Goal: Task Accomplishment & Management: Complete application form

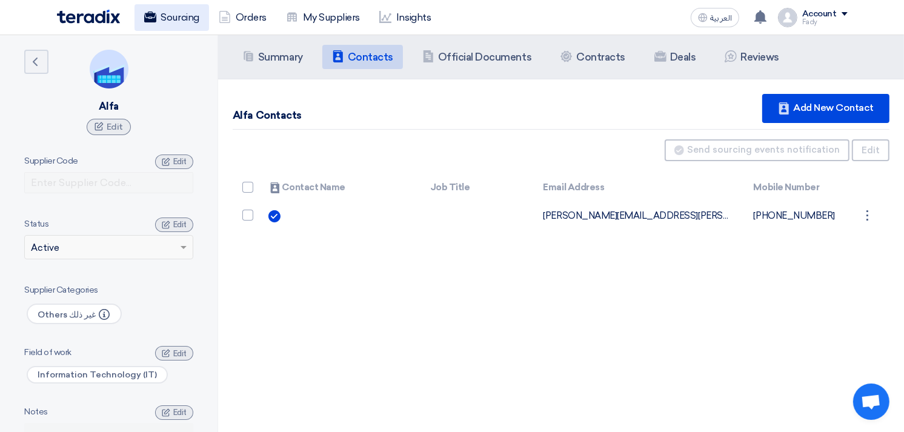
click at [162, 15] on link "Sourcing" at bounding box center [171, 17] width 74 height 27
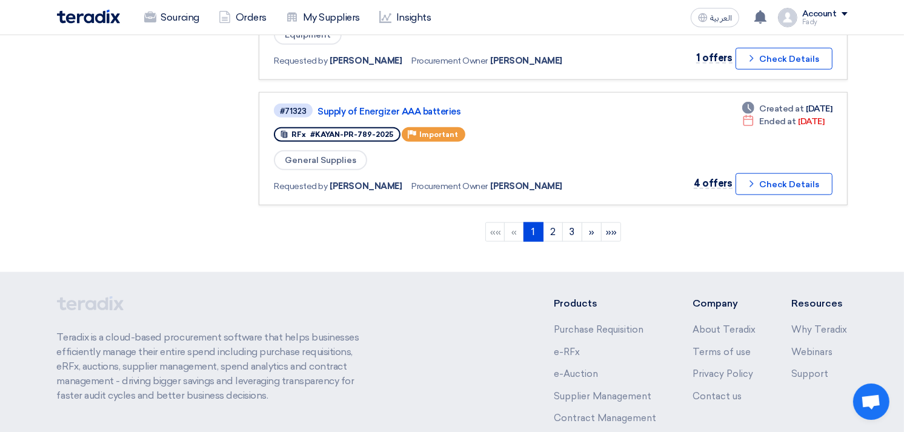
scroll to position [1211, 0]
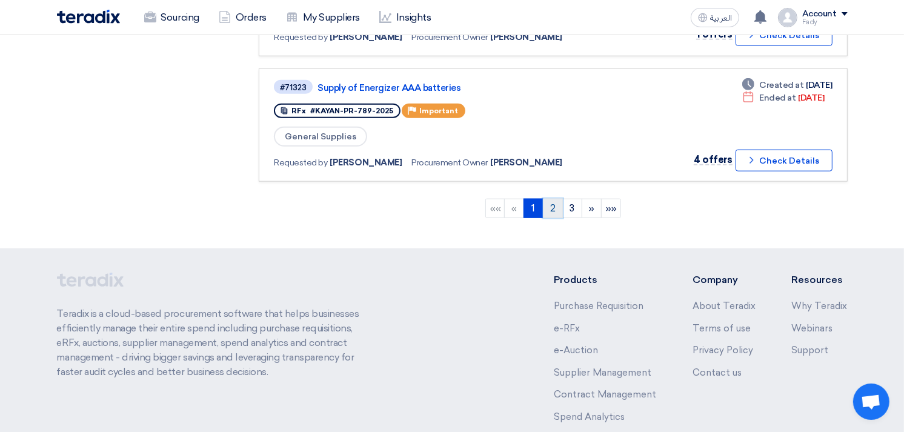
click at [549, 199] on link "2" at bounding box center [553, 208] width 20 height 19
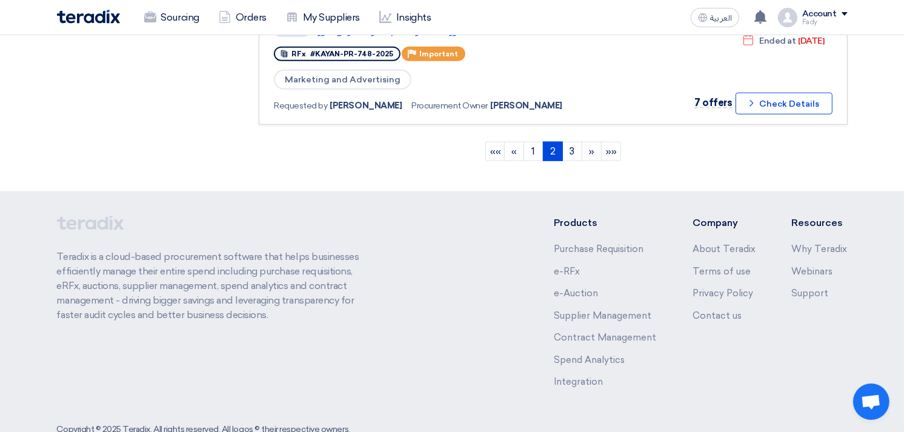
scroll to position [1279, 0]
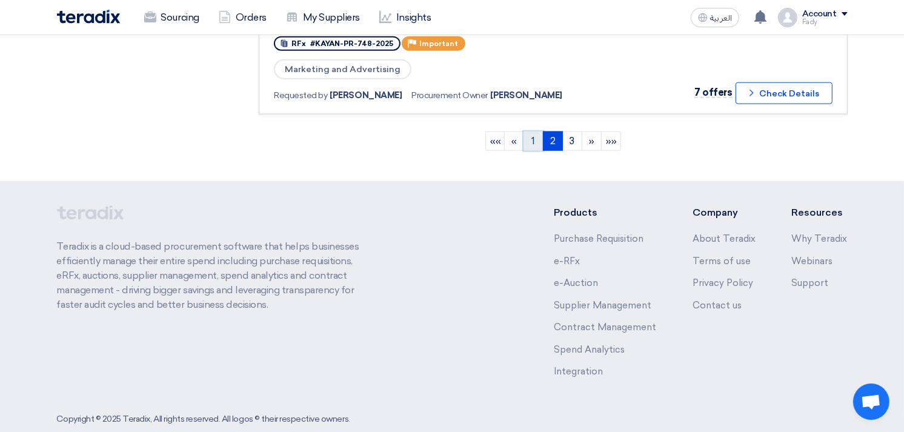
click at [534, 131] on link "1" at bounding box center [533, 140] width 20 height 19
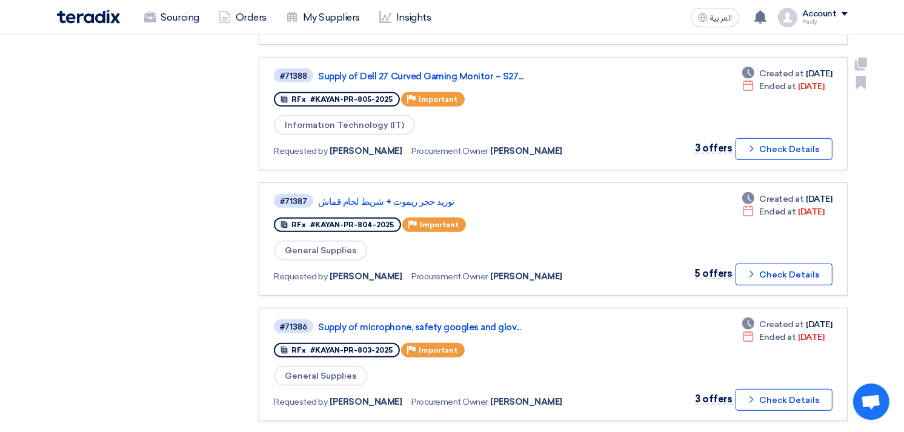
scroll to position [606, 0]
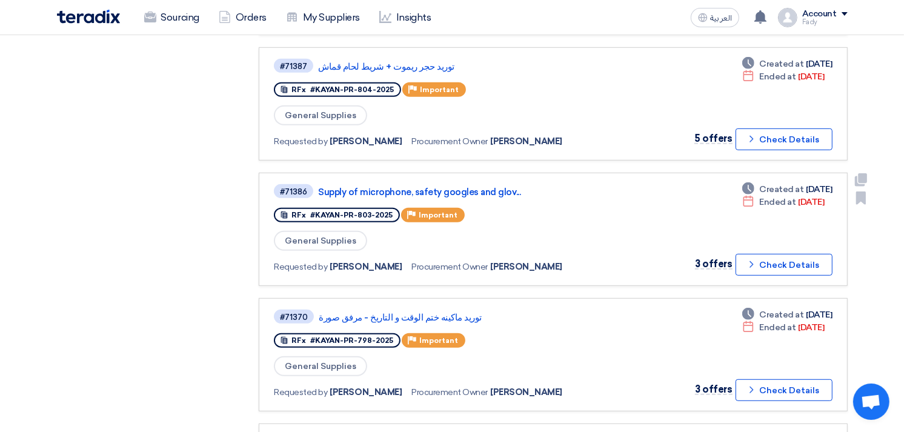
click at [447, 183] on div "#71386 Supply of microphone, safety googles and glov..." at bounding box center [448, 191] width 349 height 16
click at [452, 187] on link "Supply of microphone, safety googles and glov..." at bounding box center [469, 192] width 303 height 11
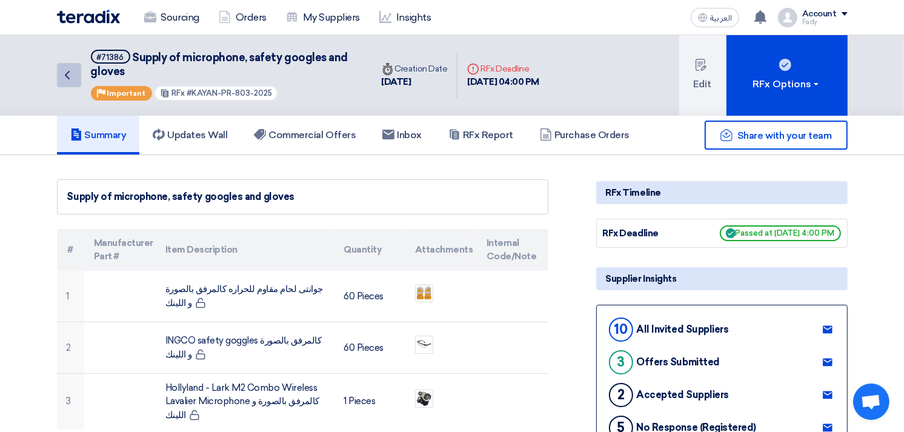
click at [68, 73] on icon "Back" at bounding box center [67, 75] width 15 height 15
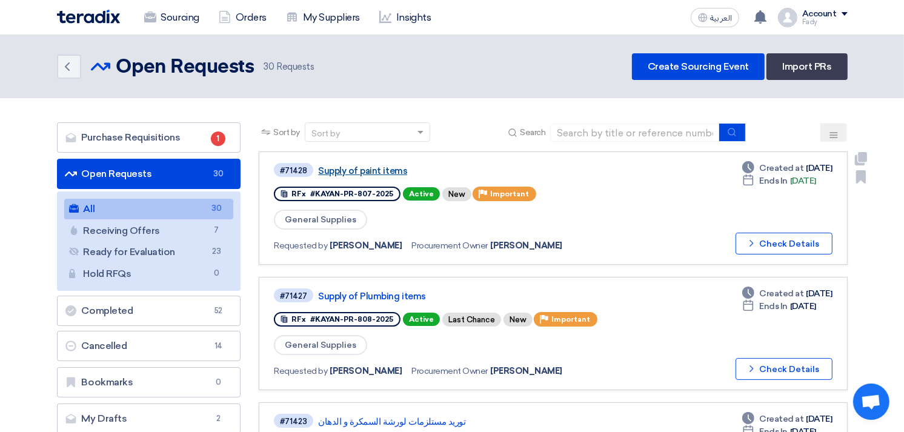
click at [386, 171] on link "Supply of paint items" at bounding box center [469, 170] width 303 height 11
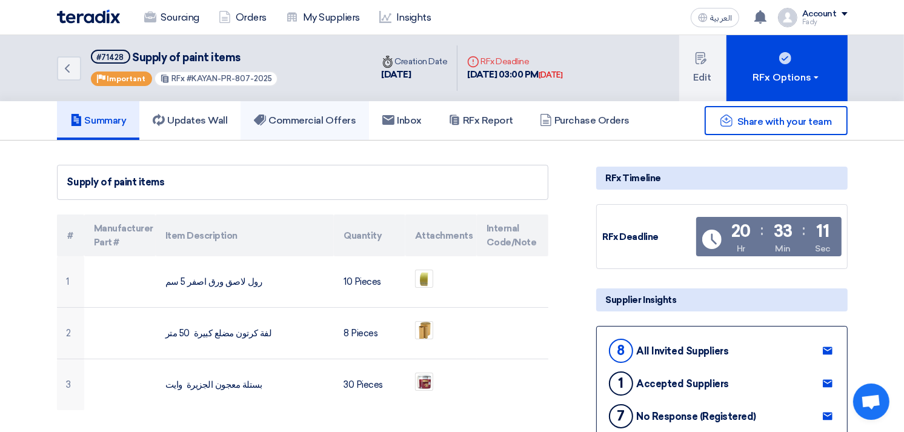
click at [322, 127] on link "Commercial Offers" at bounding box center [304, 120] width 128 height 39
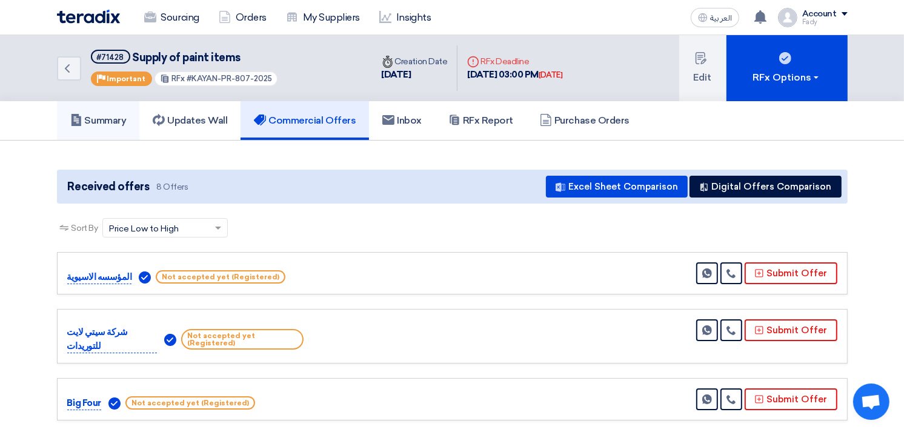
click at [103, 114] on h5 "Summary" at bounding box center [98, 120] width 56 height 12
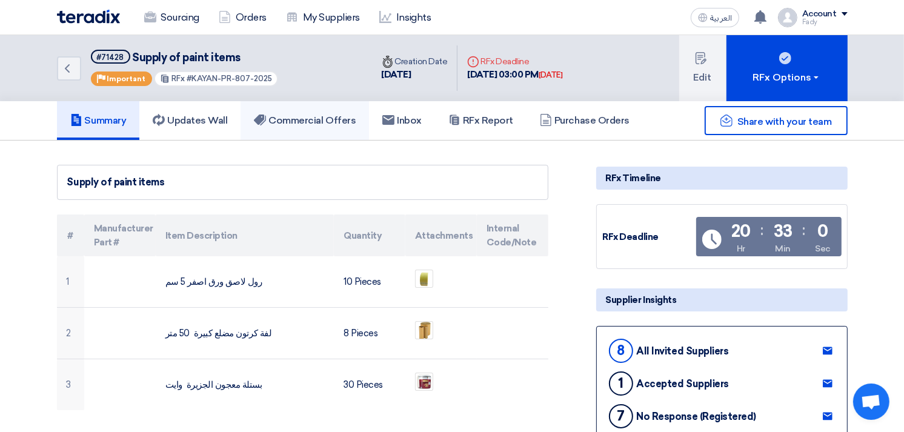
click at [291, 125] on link "Commercial Offers" at bounding box center [304, 120] width 128 height 39
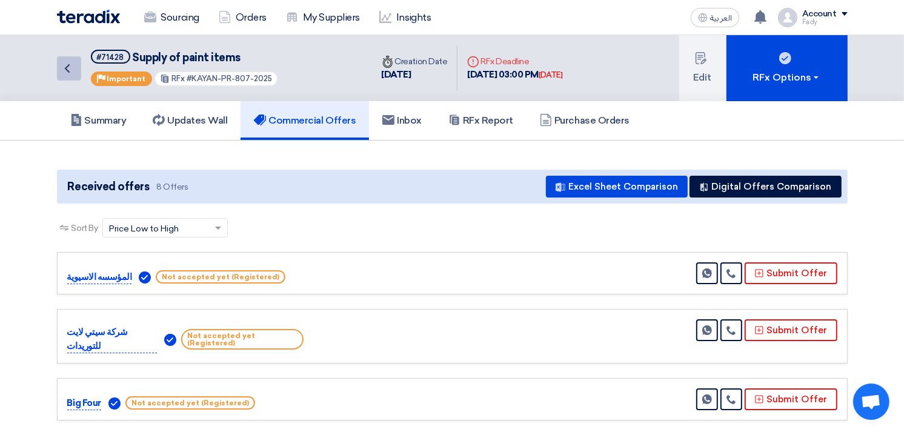
click at [73, 67] on icon "Back" at bounding box center [67, 68] width 15 height 15
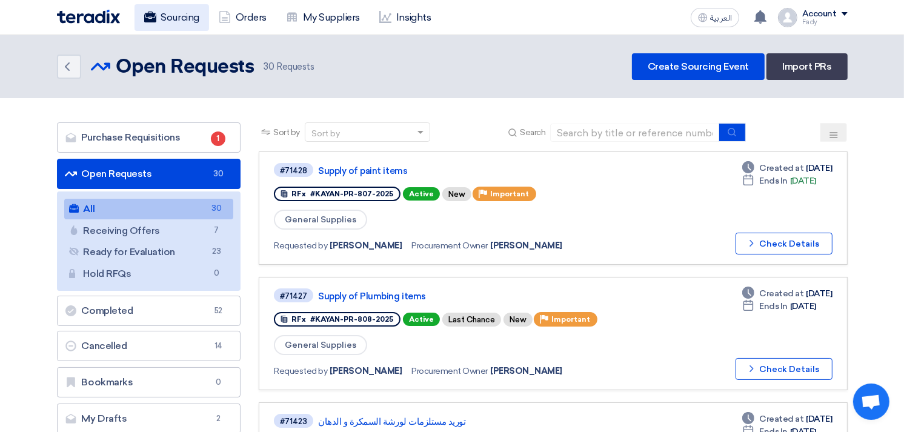
click at [178, 14] on link "Sourcing" at bounding box center [171, 17] width 74 height 27
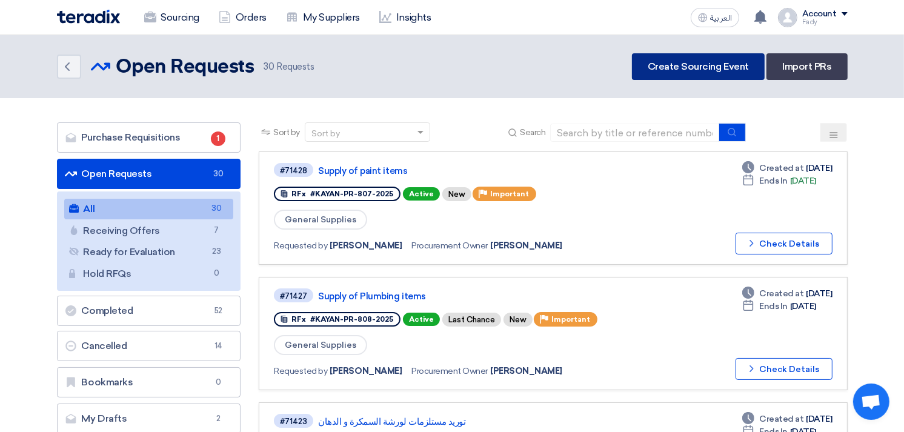
click at [683, 57] on link "Create Sourcing Event" at bounding box center [698, 66] width 133 height 27
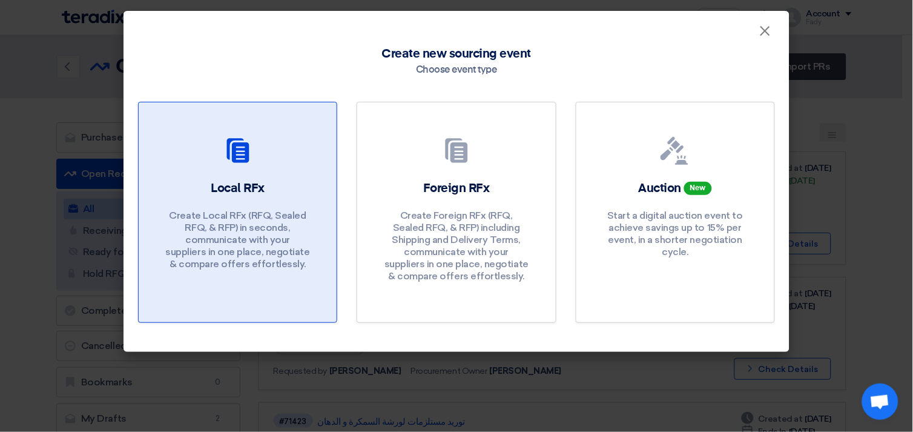
click at [200, 178] on link "Local RFx Create Local RFx (RFQ, Sealed RFQ, & RFP) in seconds, communicate wit…" at bounding box center [237, 212] width 199 height 221
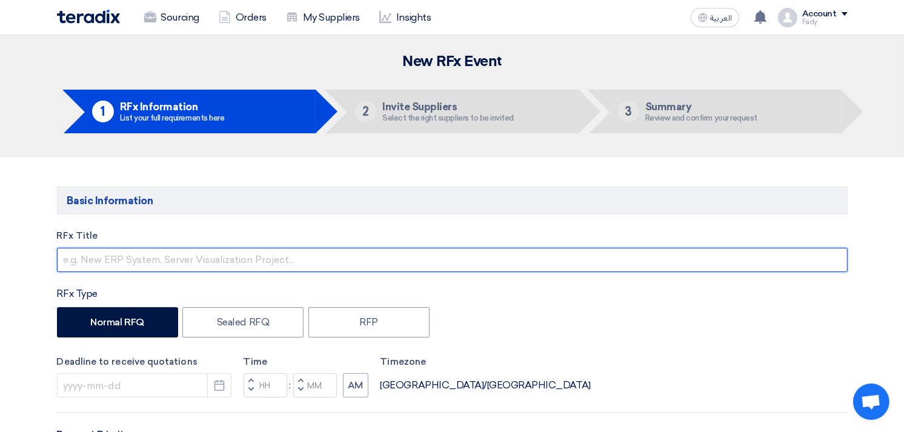
click at [188, 262] on input "text" at bounding box center [452, 260] width 790 height 24
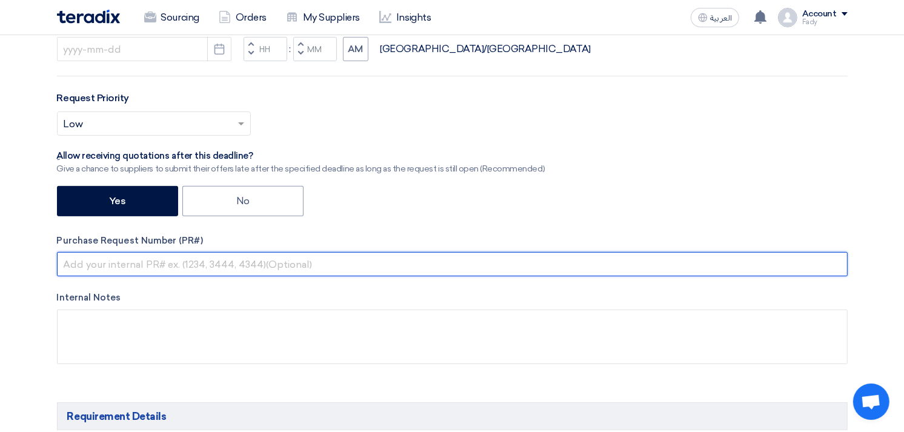
scroll to position [352, 0]
click at [182, 259] on input "text" at bounding box center [452, 263] width 790 height 24
paste input "KAYAN-PR-810-2025"
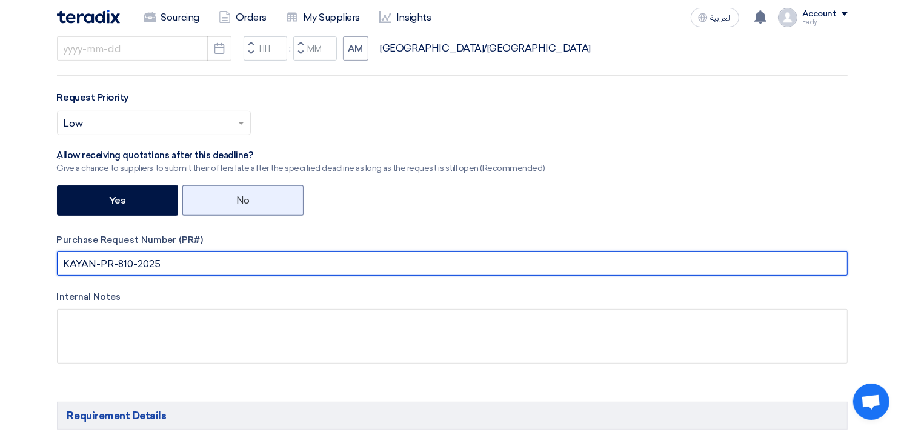
type input "KAYAN-PR-810-2025"
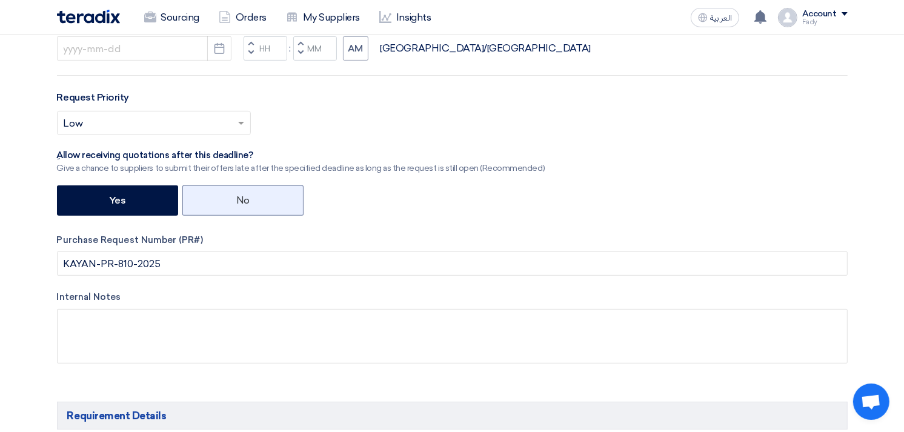
click at [232, 194] on label "No" at bounding box center [242, 200] width 121 height 30
click at [236, 196] on input "No" at bounding box center [240, 200] width 8 height 8
radio input "true"
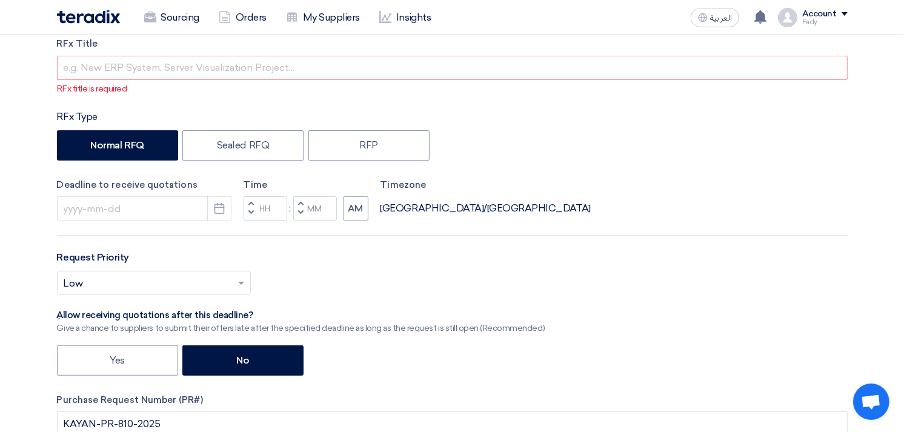
scroll to position [0, 0]
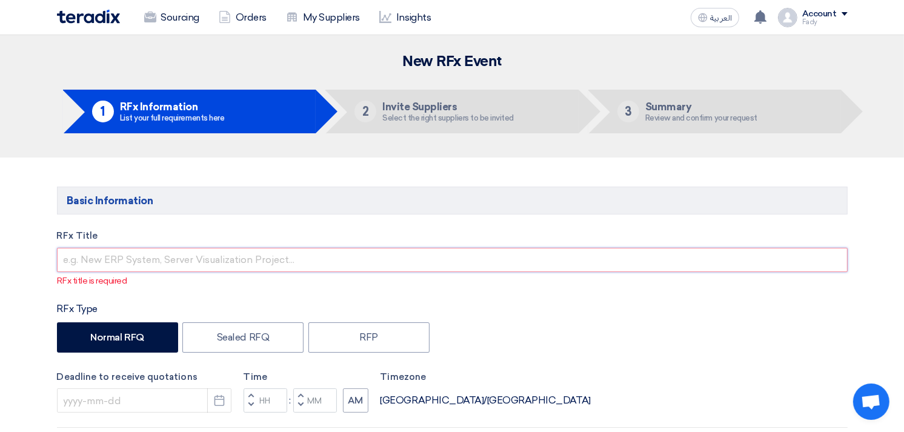
click at [270, 265] on input "text" at bounding box center [452, 260] width 790 height 24
paste input "Supply of [PERSON_NAME] circuit breaker ComPact NSX160B"
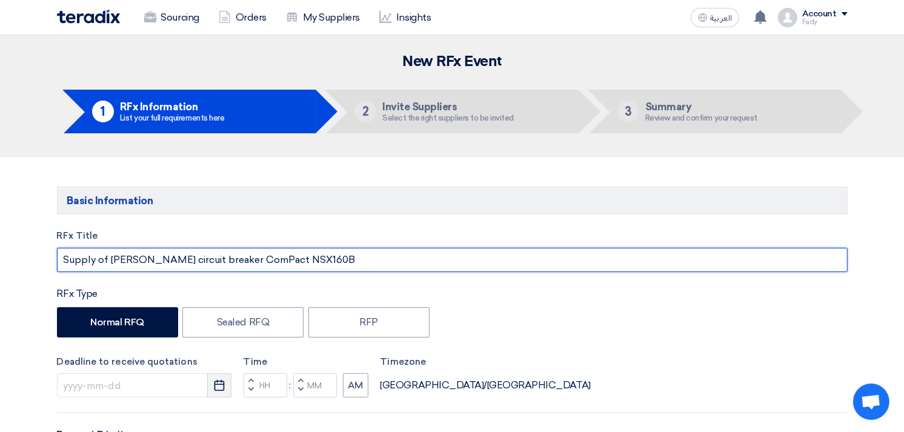
type input "Supply of [PERSON_NAME] circuit breaker ComPact NSX160B"
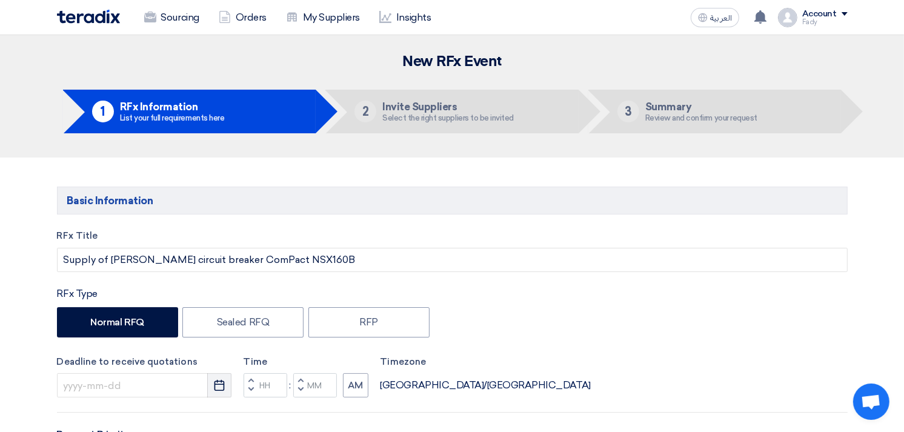
click at [225, 383] on icon "Pick a date" at bounding box center [219, 385] width 12 height 12
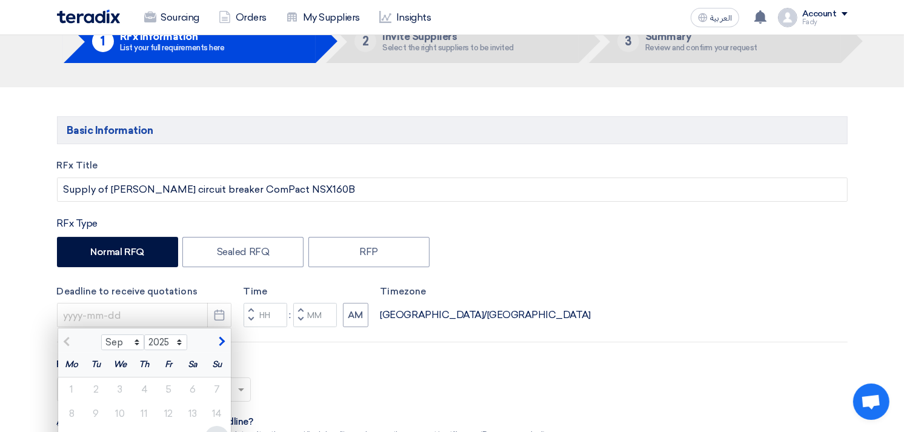
scroll to position [134, 0]
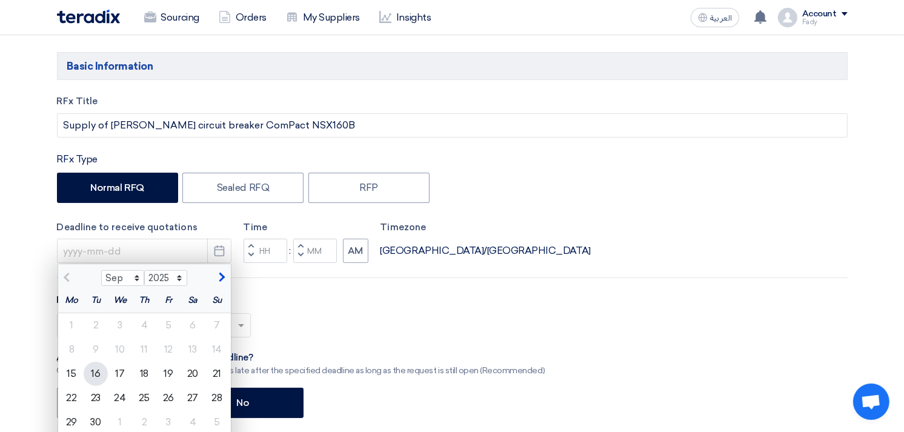
click at [97, 379] on div "16" at bounding box center [96, 374] width 24 height 24
type input "[DATE]"
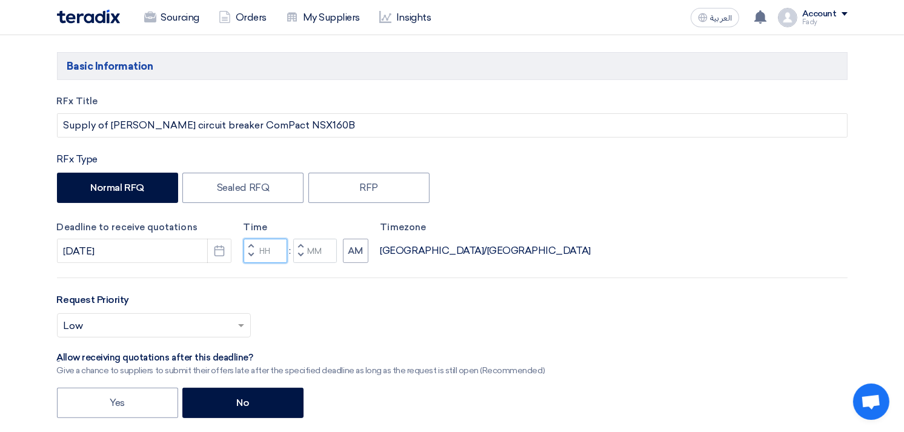
click at [265, 252] on input "Hours" at bounding box center [265, 251] width 44 height 24
click at [315, 254] on input "Minutes" at bounding box center [315, 251] width 44 height 24
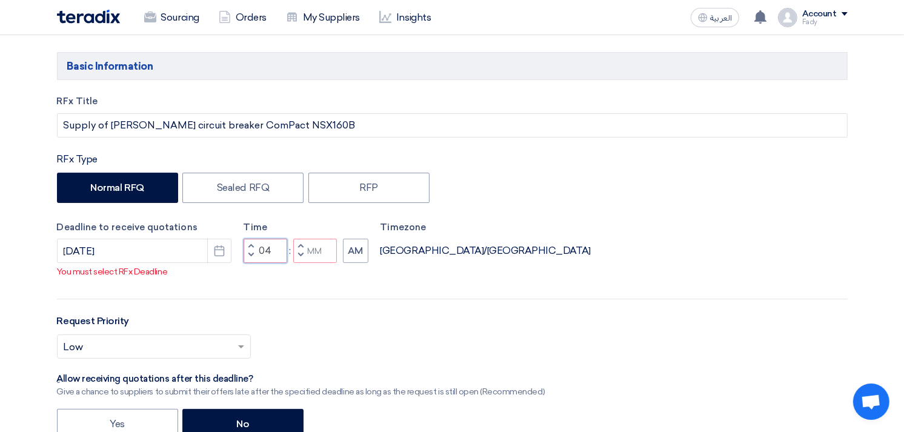
click at [265, 263] on input "04" at bounding box center [265, 251] width 44 height 24
type input "03"
click at [317, 263] on input "Minutes" at bounding box center [315, 251] width 44 height 24
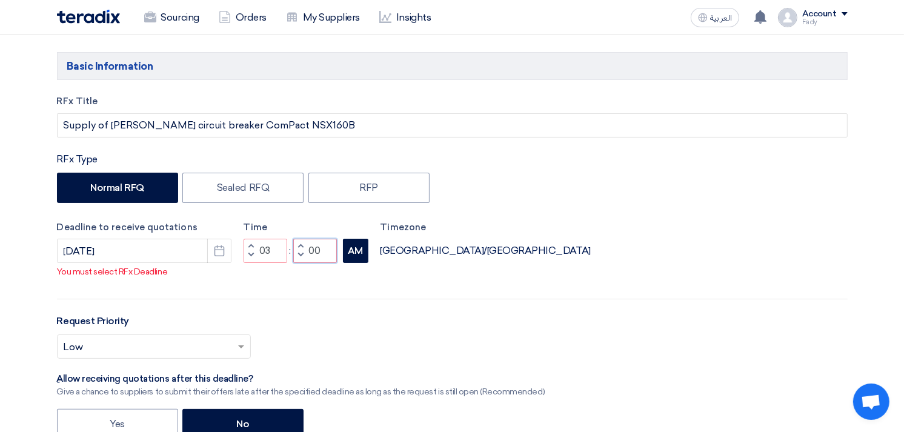
type input "00"
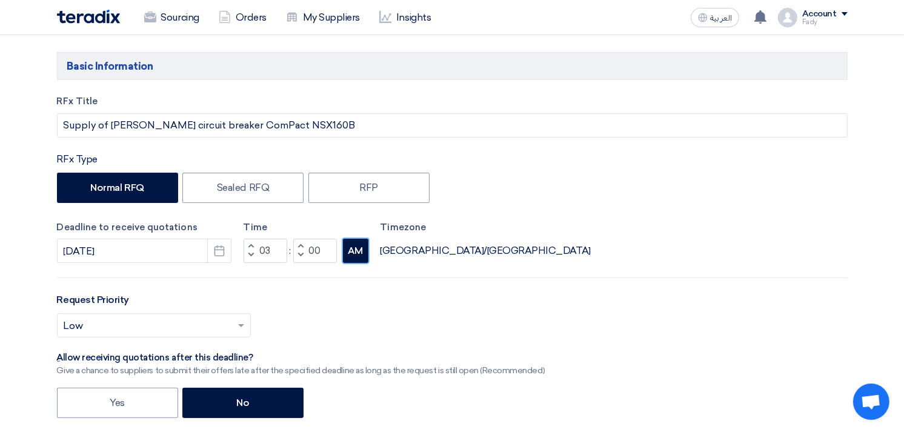
click at [356, 265] on div "RFx Title Supply of [PERSON_NAME] circuit breaker ComPact NSX160B RFx Type Norm…" at bounding box center [452, 339] width 809 height 490
click at [370, 246] on div "Deadline to receive quotations [DATE] Pick a date Time Increment hours 03 Decre…" at bounding box center [452, 241] width 790 height 43
click at [359, 251] on button "AM" at bounding box center [355, 251] width 25 height 24
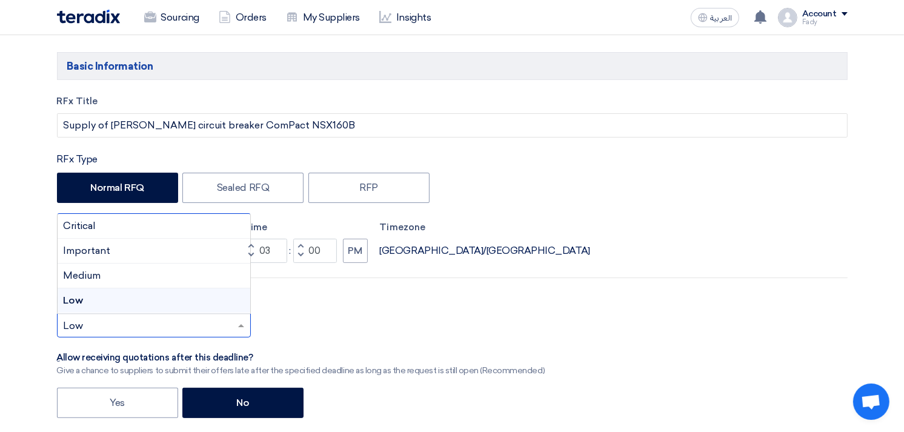
click at [135, 317] on input "text" at bounding box center [148, 327] width 168 height 20
click at [148, 253] on div "Important" at bounding box center [154, 251] width 193 height 25
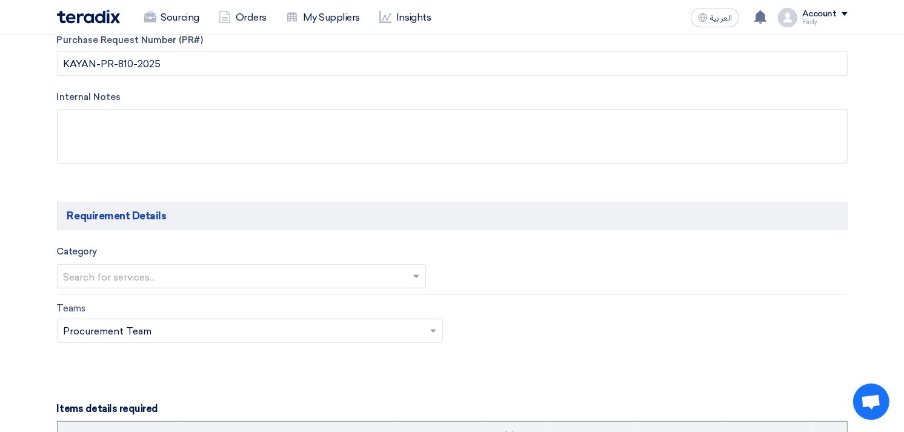
scroll to position [538, 0]
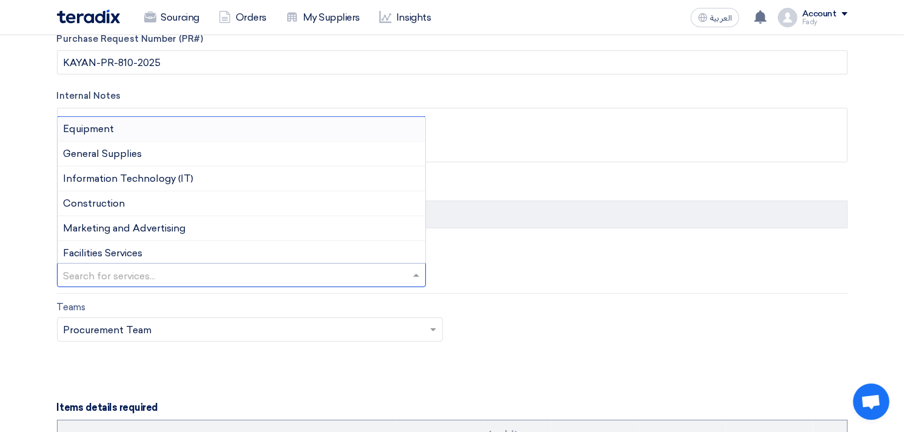
click at [190, 273] on input "text" at bounding box center [236, 276] width 344 height 20
click at [153, 161] on div "General Supplies" at bounding box center [242, 154] width 368 height 25
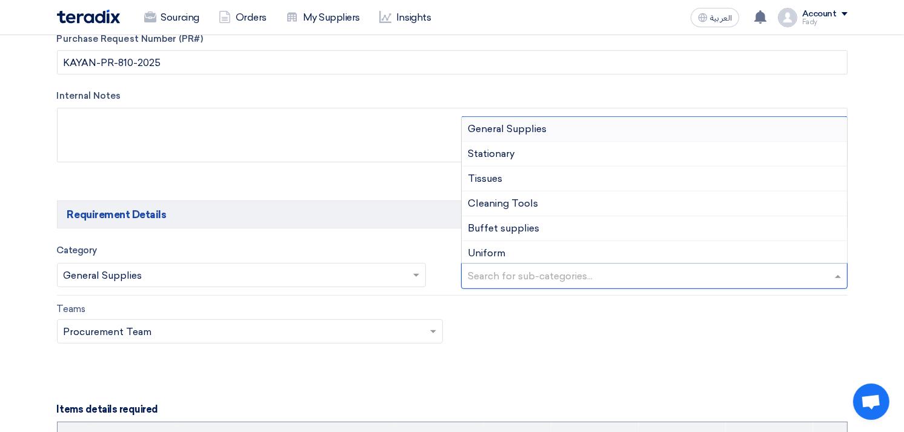
click at [580, 283] on input "text" at bounding box center [656, 277] width 376 height 20
click at [499, 125] on span "General Supplies" at bounding box center [507, 129] width 79 height 12
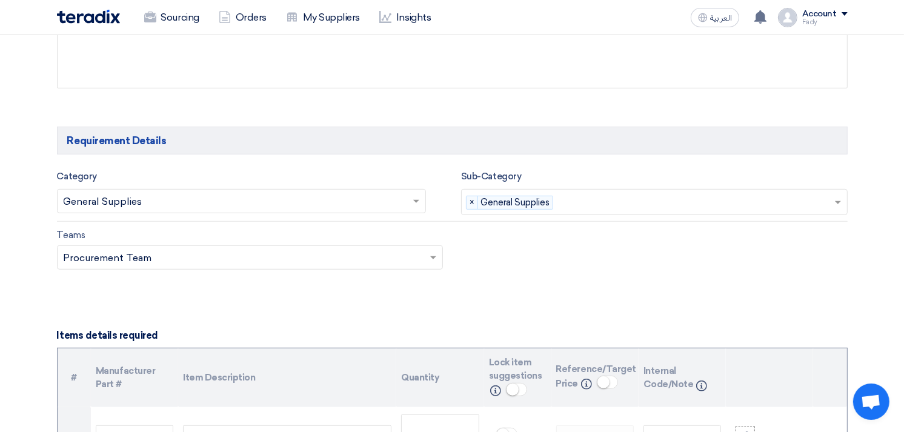
scroll to position [740, 0]
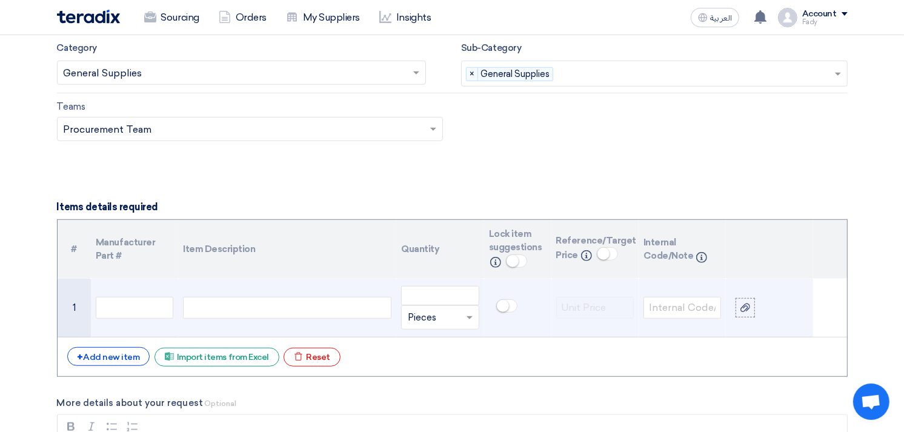
click at [348, 311] on div at bounding box center [287, 308] width 208 height 22
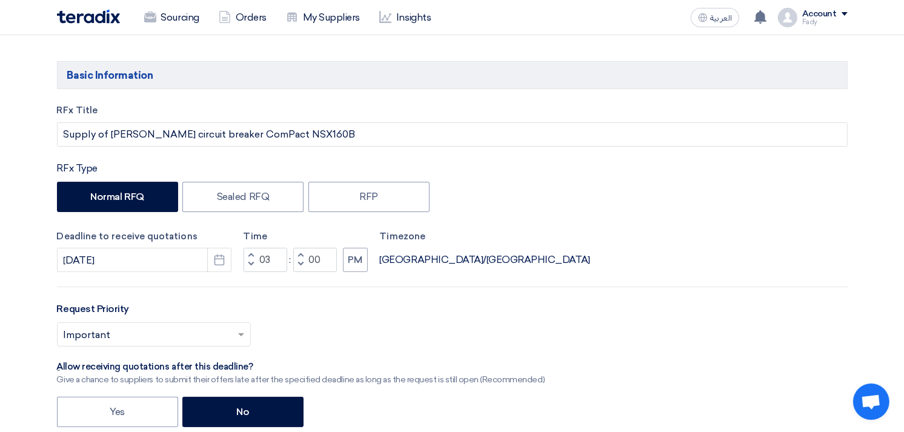
scroll to position [0, 0]
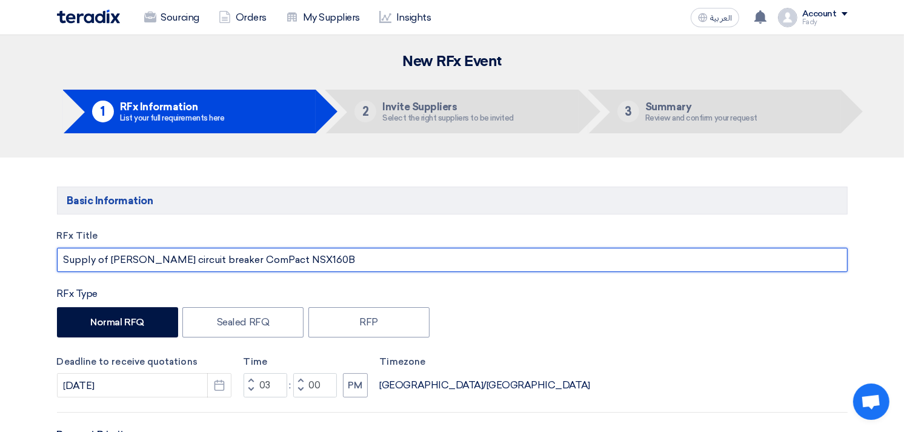
drag, startPoint x: 107, startPoint y: 262, endPoint x: 413, endPoint y: 246, distance: 306.9
click at [413, 246] on div "RFx Title Supply of [PERSON_NAME] circuit breaker ComPact NSX160B" at bounding box center [452, 250] width 790 height 43
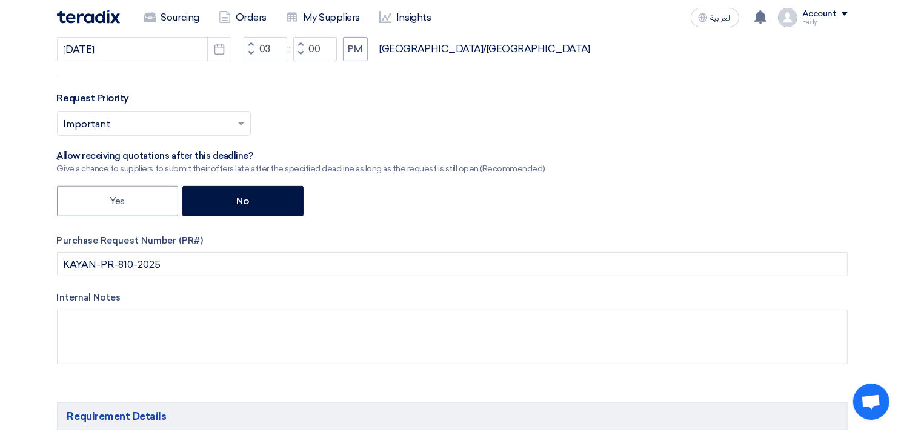
scroll to position [673, 0]
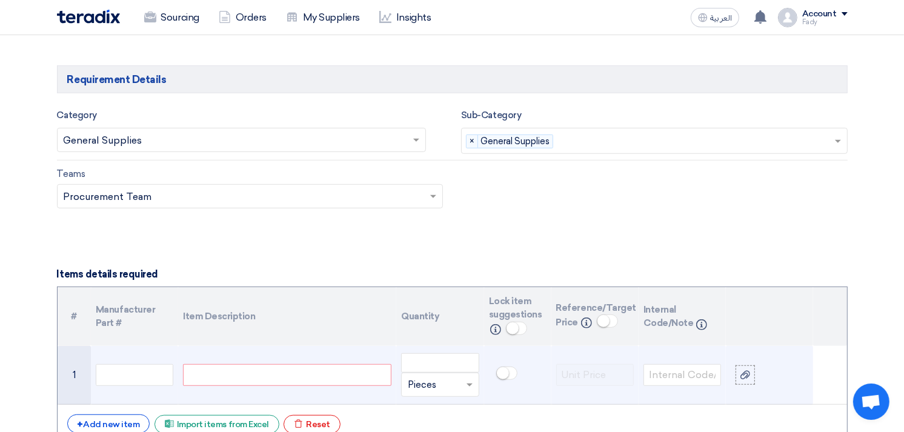
click at [241, 370] on div at bounding box center [287, 375] width 208 height 22
paste div
drag, startPoint x: 194, startPoint y: 374, endPoint x: 146, endPoint y: 370, distance: 48.0
click at [146, 370] on tr "1 [PERSON_NAME] circuit breaker ComPact NSX160B Unit × Pieces" at bounding box center [452, 375] width 789 height 59
click at [415, 364] on input "number" at bounding box center [440, 362] width 78 height 19
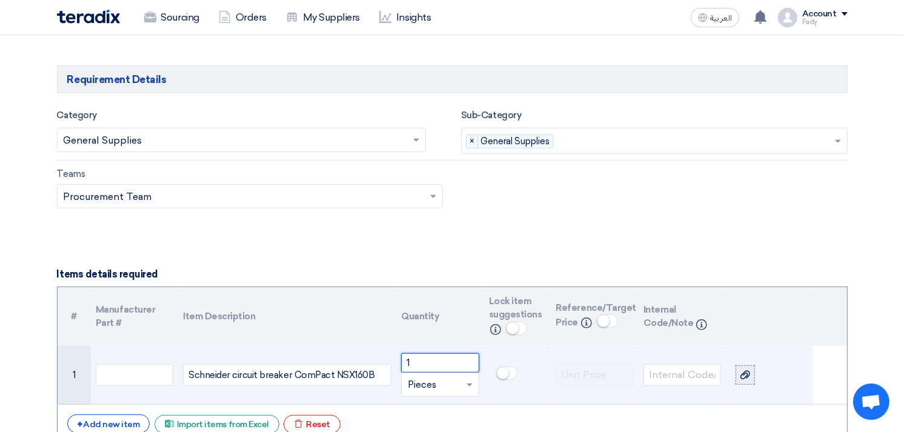
type input "1"
click at [750, 371] on div at bounding box center [745, 375] width 12 height 14
click at [0, 0] on input "file" at bounding box center [0, 0] width 0 height 0
click at [759, 373] on app-upload-file at bounding box center [769, 374] width 68 height 19
click at [749, 380] on div at bounding box center [745, 375] width 12 height 14
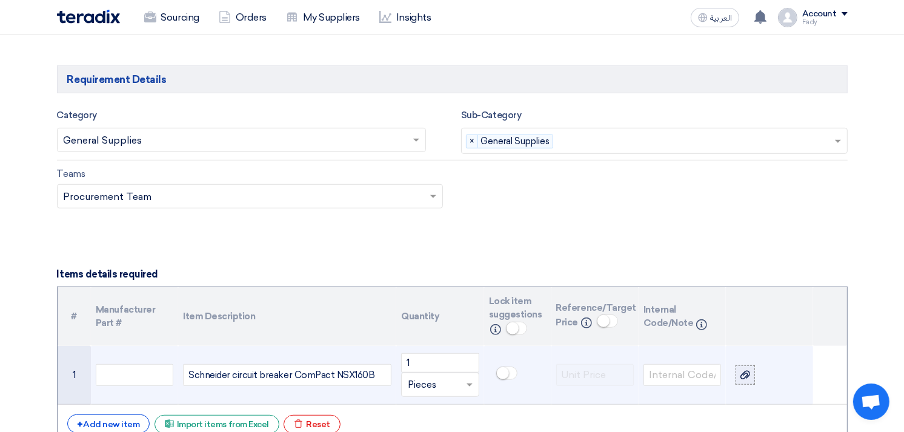
click at [0, 0] on input "file" at bounding box center [0, 0] width 0 height 0
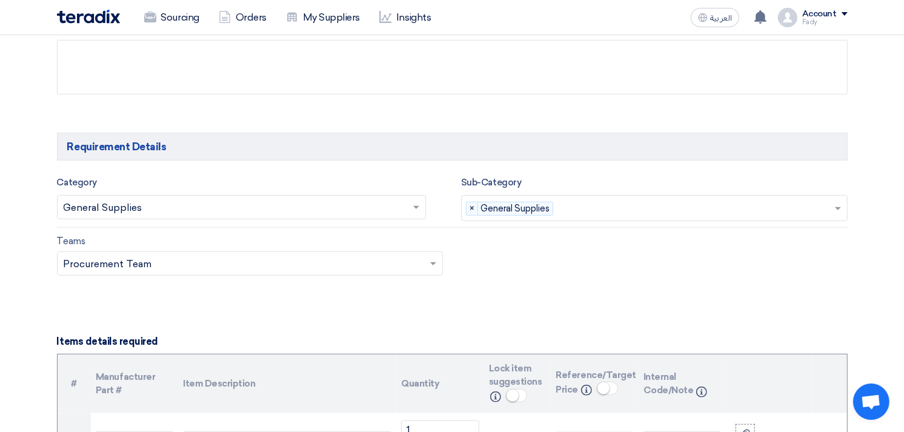
scroll to position [67, 0]
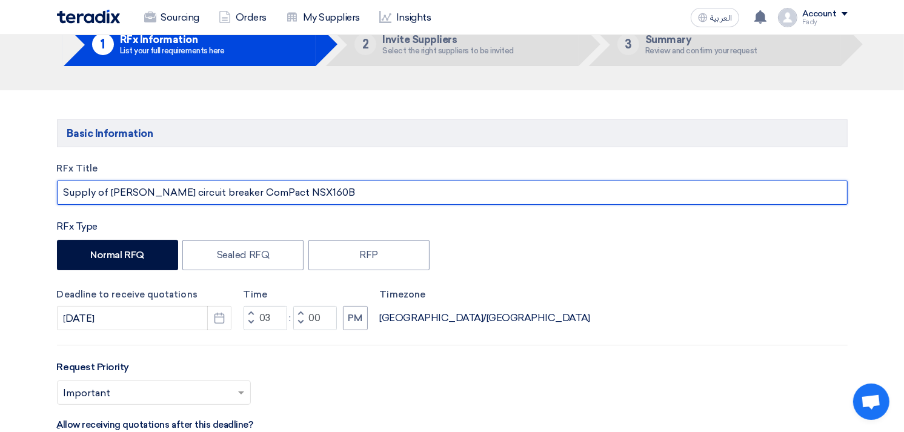
click at [392, 193] on input "Supply of [PERSON_NAME] circuit breaker ComPact NSX160B" at bounding box center [452, 192] width 790 height 24
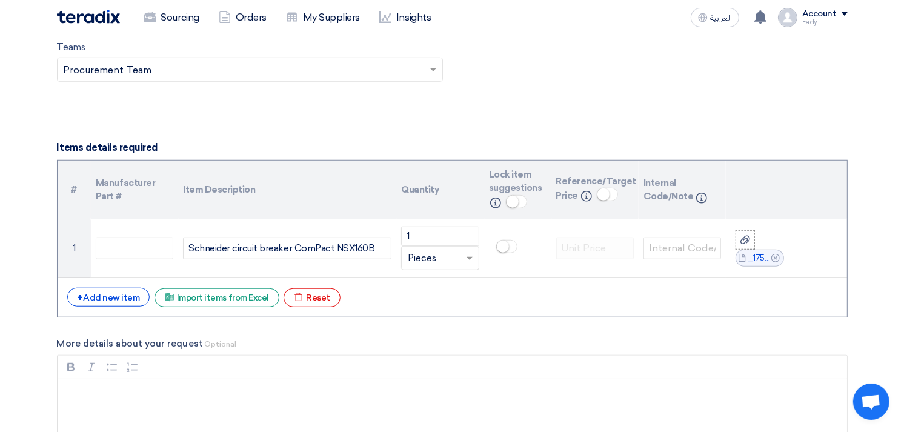
scroll to position [875, 0]
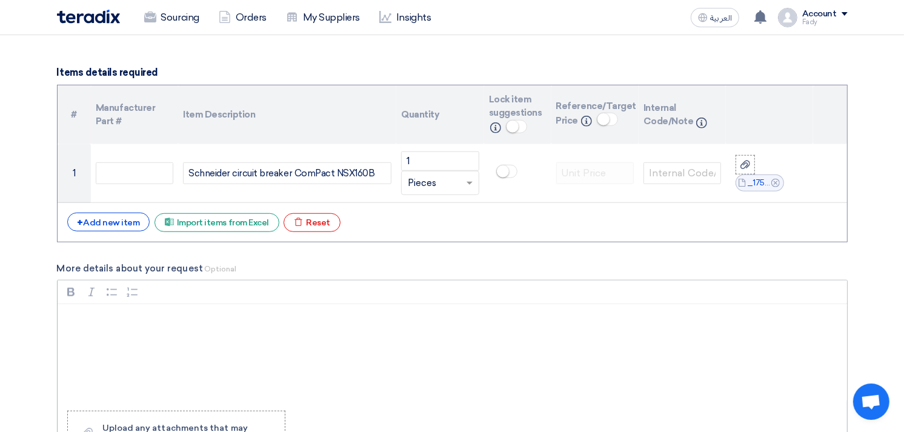
type input "Supply of schneider circuit breaker ComPact NSX160B مرفق صورة"
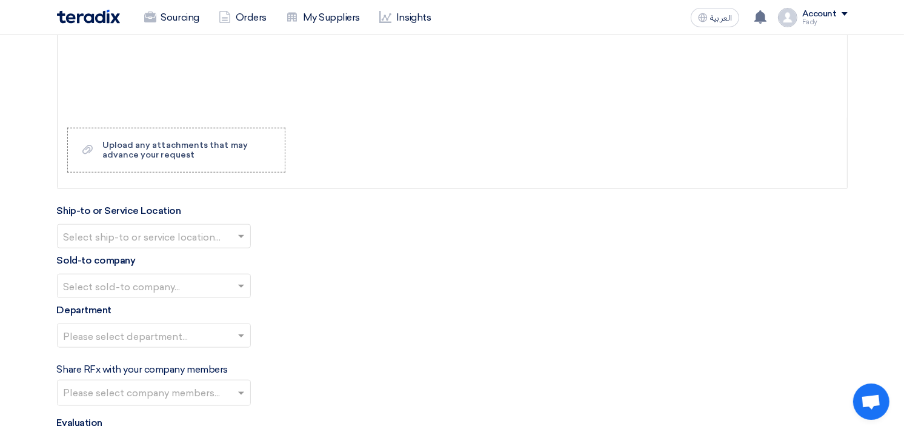
scroll to position [1279, 0]
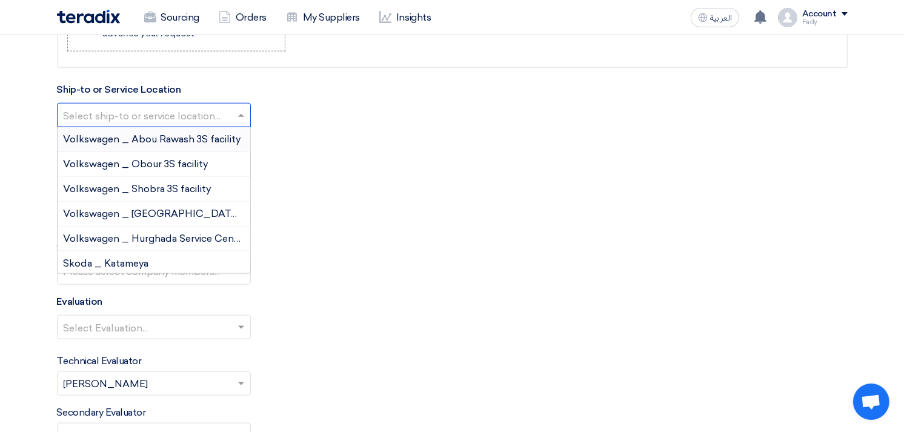
click at [133, 107] on input "text" at bounding box center [148, 117] width 168 height 20
click at [130, 167] on span "Volkswagen _ Obour 3S facility" at bounding box center [136, 164] width 145 height 12
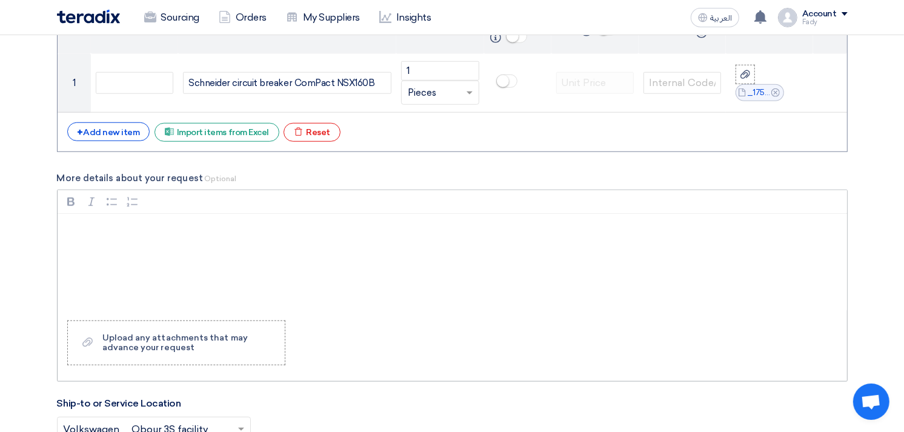
scroll to position [1211, 0]
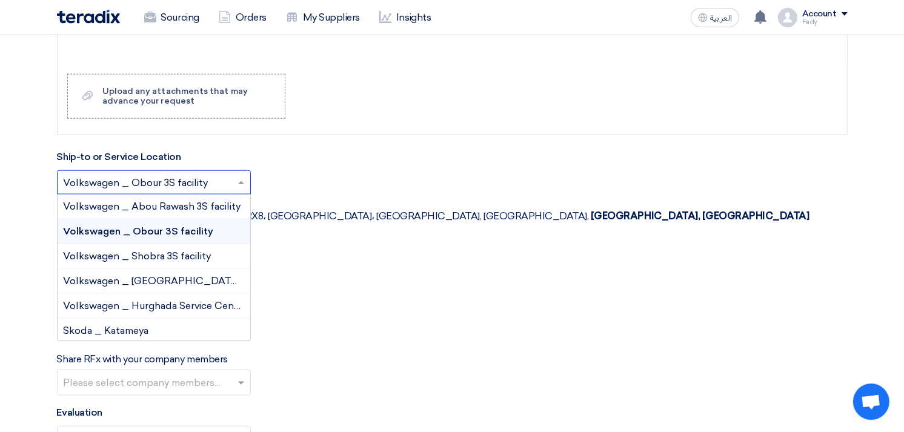
click at [149, 177] on input "text" at bounding box center [148, 184] width 168 height 20
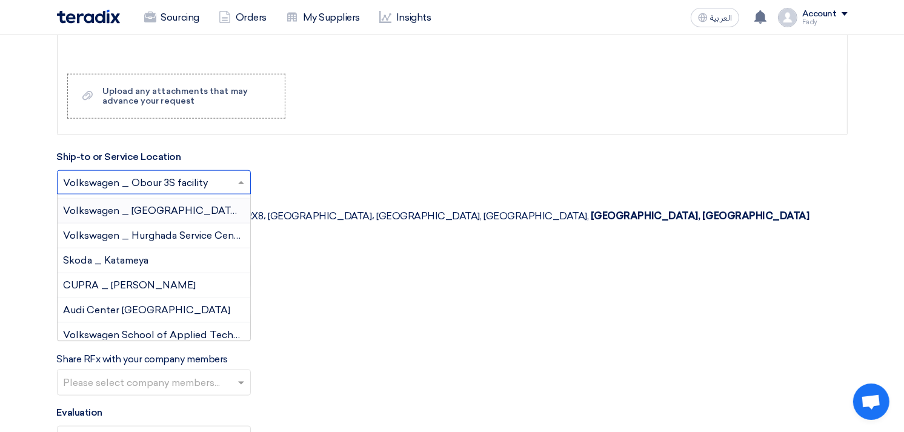
scroll to position [128, 0]
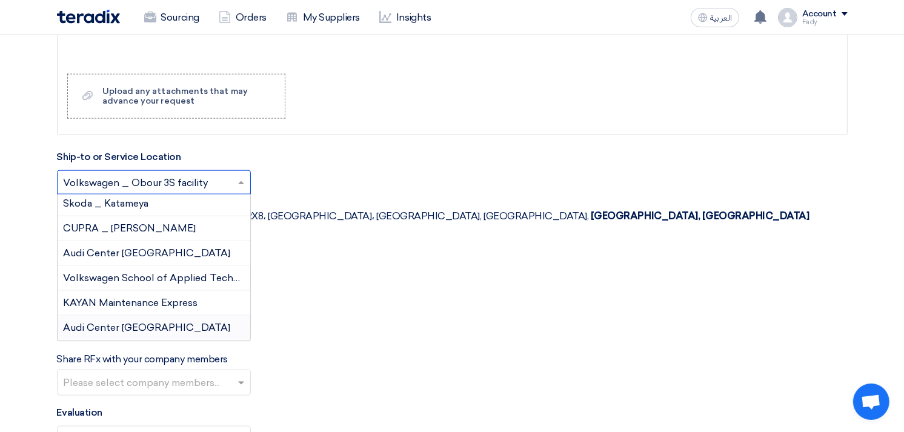
click at [134, 325] on span "Audi Center [GEOGRAPHIC_DATA]" at bounding box center [147, 328] width 167 height 12
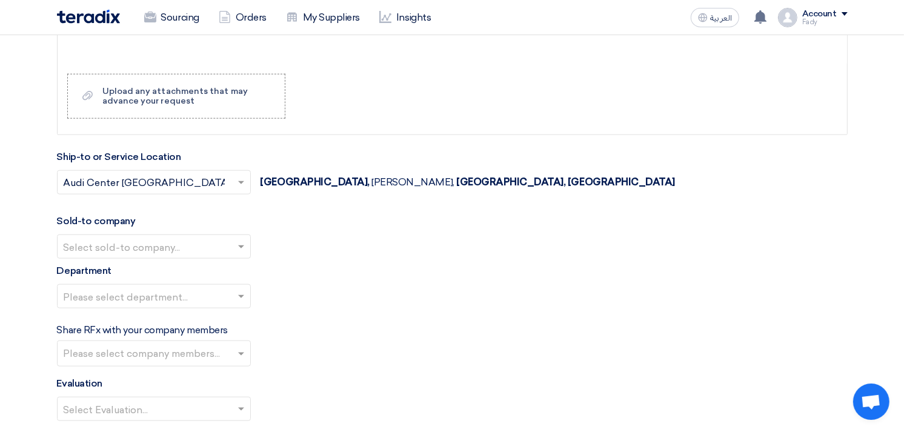
click at [123, 241] on input "text" at bounding box center [148, 248] width 168 height 20
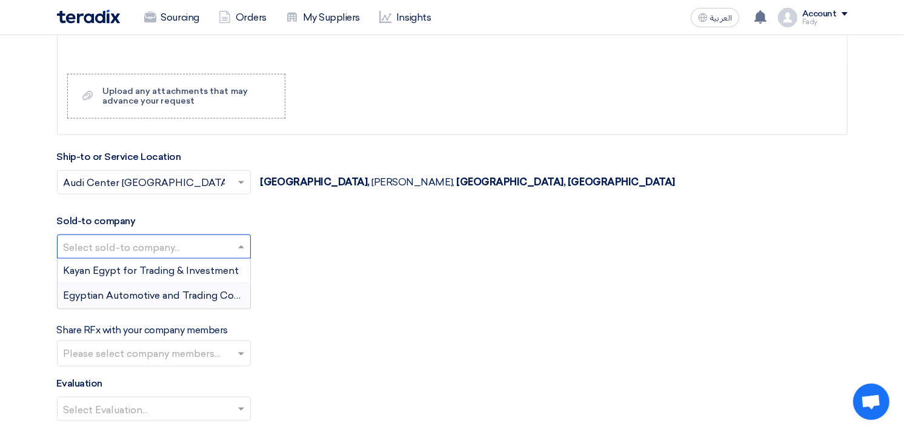
click at [137, 292] on span "Egyptian Automotive and Trading Company" at bounding box center [165, 295] width 202 height 12
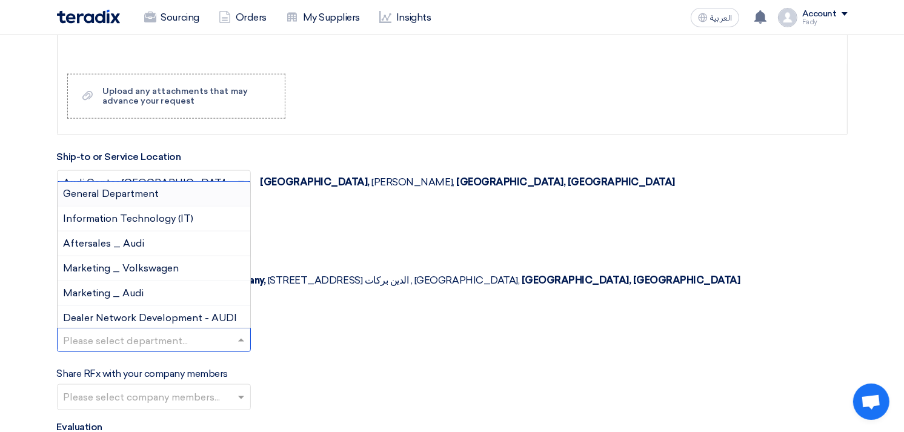
click at [133, 331] on input "text" at bounding box center [148, 341] width 168 height 20
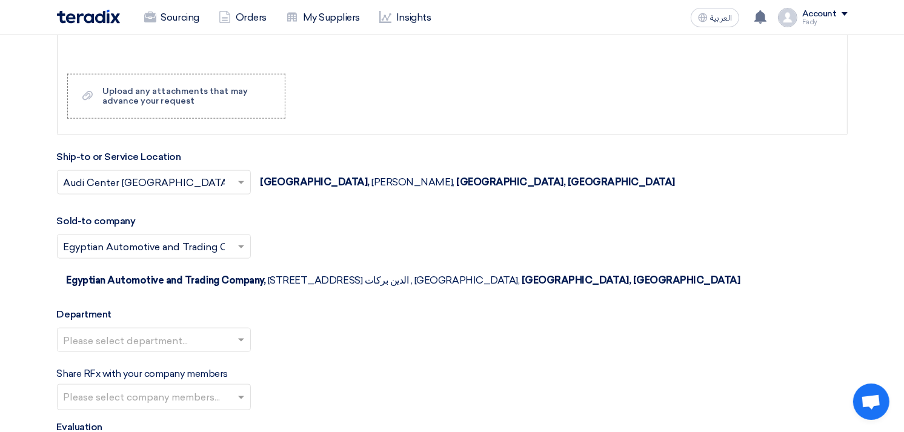
click at [391, 328] on div "Please select department..." at bounding box center [452, 345] width 790 height 34
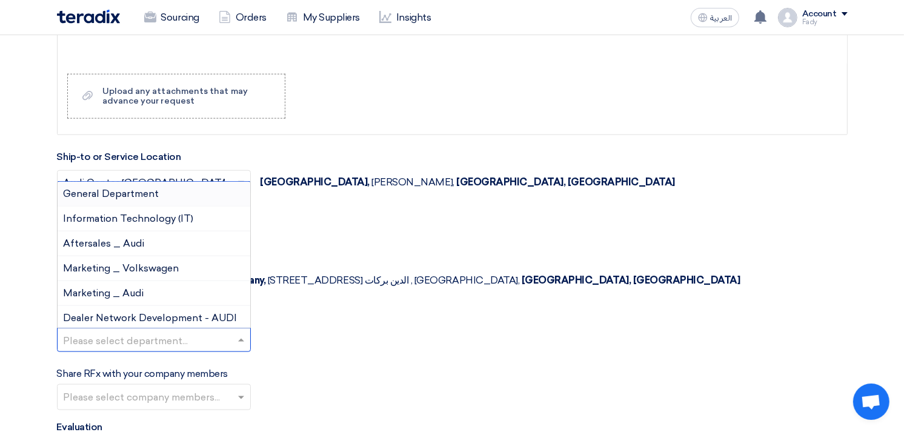
click at [137, 331] on input "text" at bounding box center [148, 341] width 168 height 20
click at [395, 328] on div "Please select department... General Department Information Technology (IT) Afte…" at bounding box center [452, 345] width 790 height 34
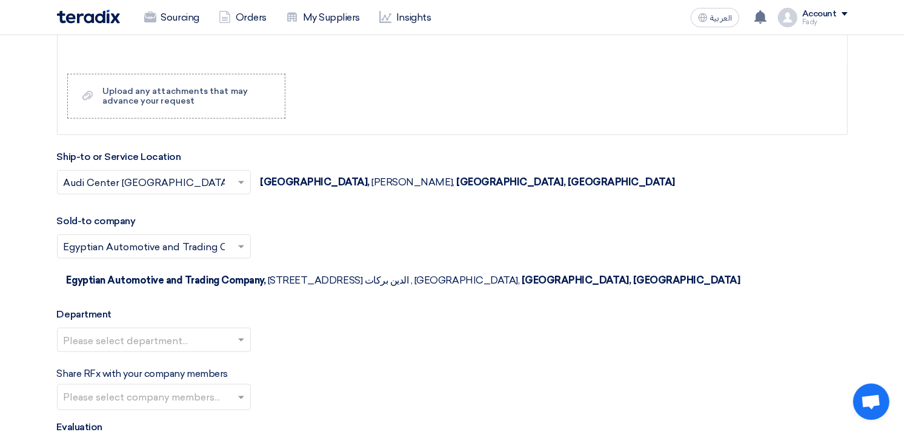
click at [148, 388] on input "text" at bounding box center [156, 398] width 184 height 20
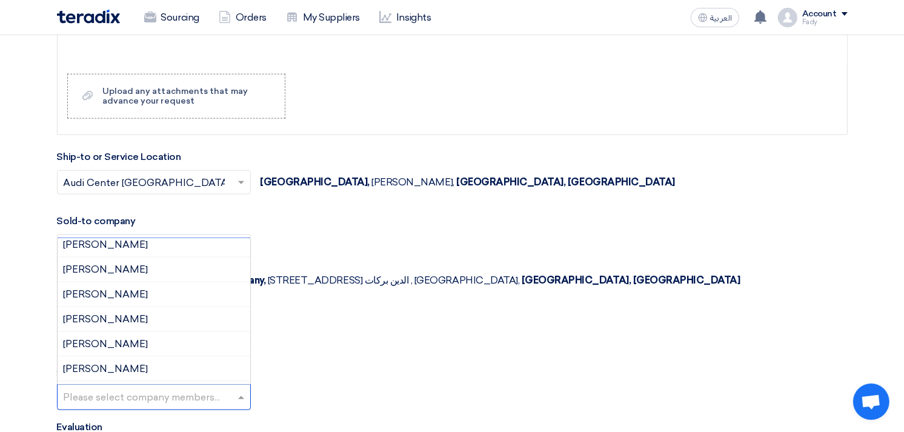
scroll to position [336, 0]
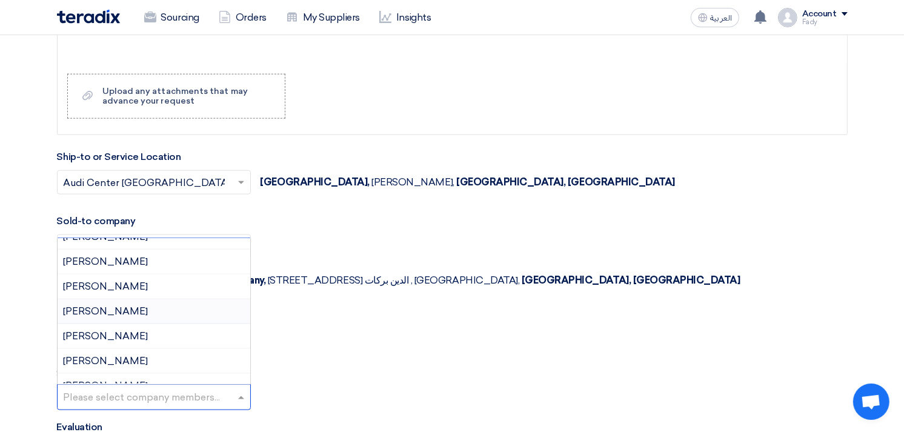
click at [434, 331] on div "Please select department..." at bounding box center [452, 345] width 790 height 34
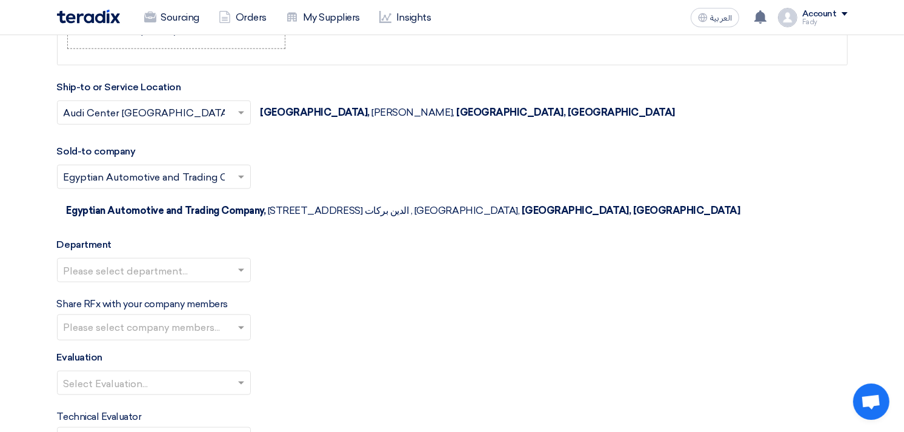
scroll to position [1346, 0]
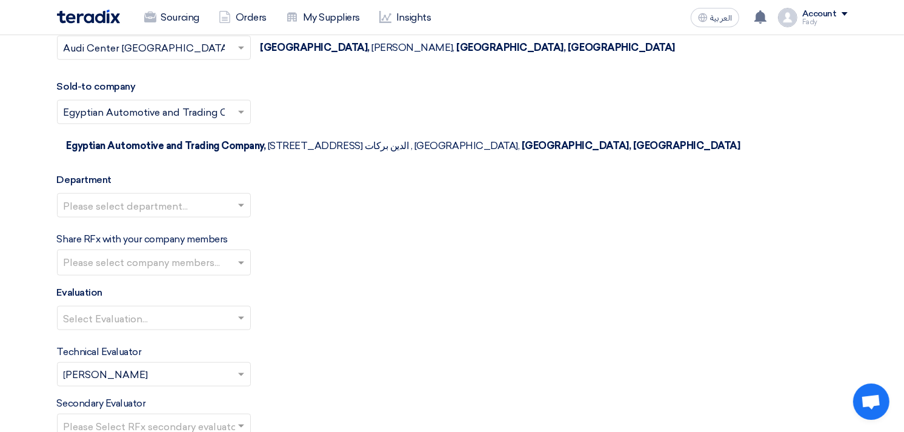
click at [122, 309] on input "text" at bounding box center [148, 319] width 168 height 20
click at [113, 336] on span "100% Price (VAT Included)" at bounding box center [124, 342] width 121 height 12
click at [128, 197] on input "text" at bounding box center [148, 207] width 168 height 20
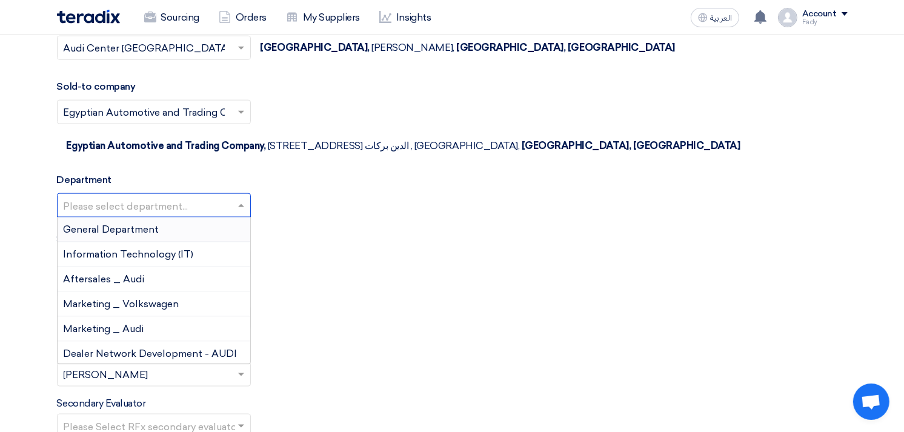
click at [122, 223] on span "General Department" at bounding box center [112, 229] width 96 height 12
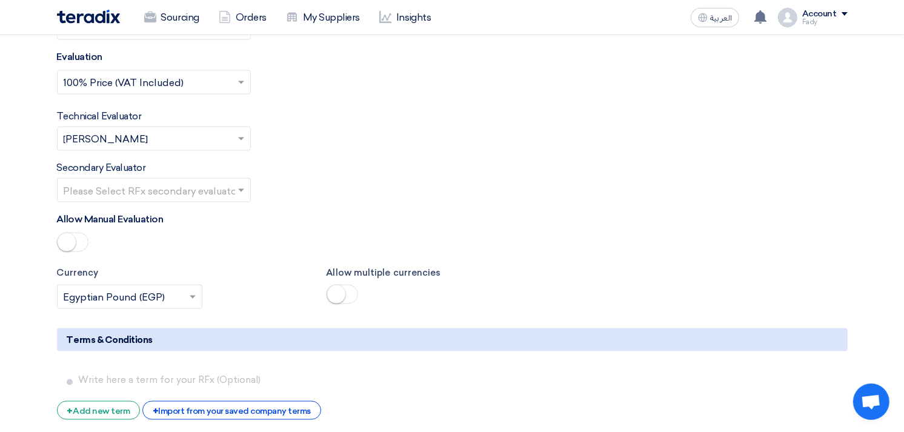
scroll to position [1615, 0]
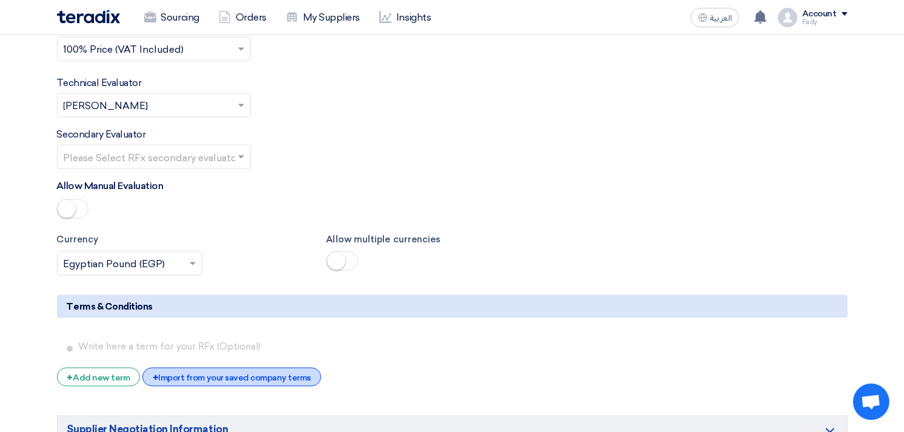
click at [256, 368] on div "+ Import from your saved company terms" at bounding box center [231, 377] width 179 height 19
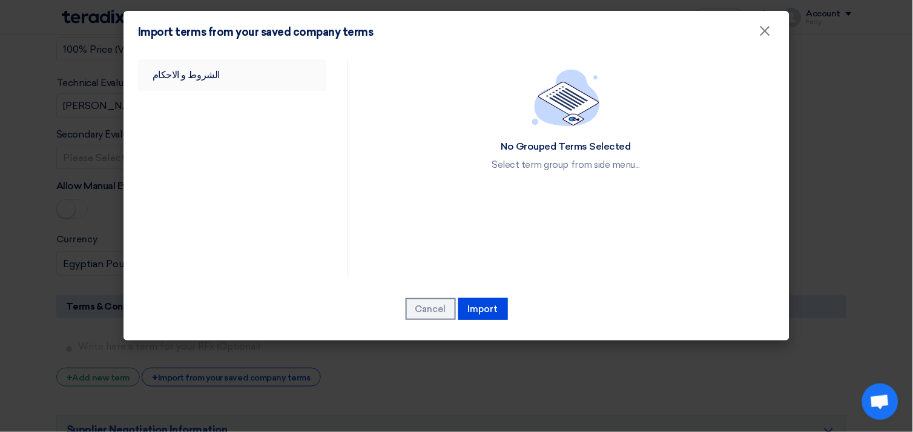
click at [193, 80] on link "الشروط و الاحكام" at bounding box center [232, 74] width 188 height 31
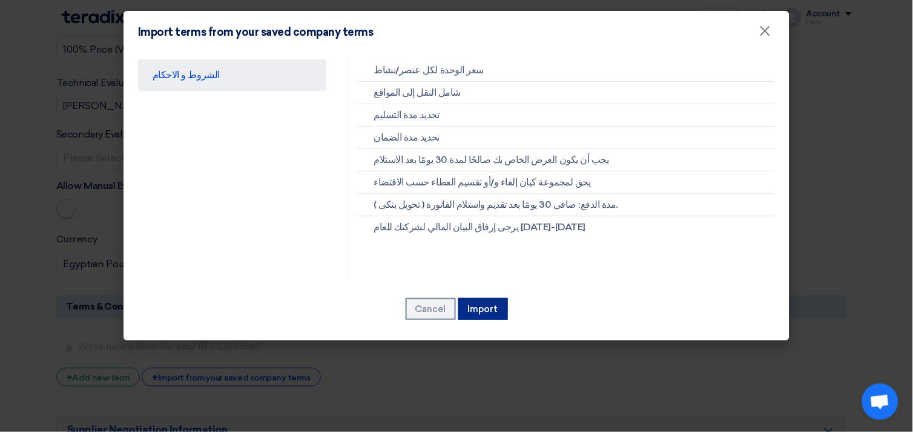
click at [473, 303] on button "Import" at bounding box center [483, 309] width 50 height 22
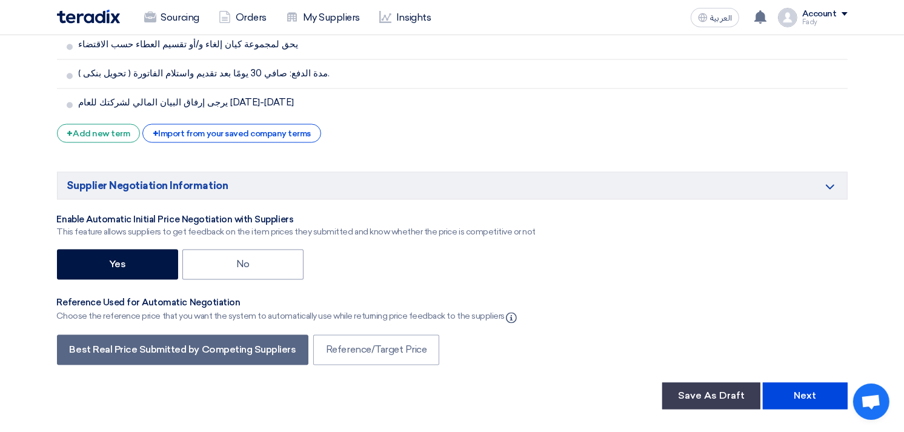
scroll to position [2086, 0]
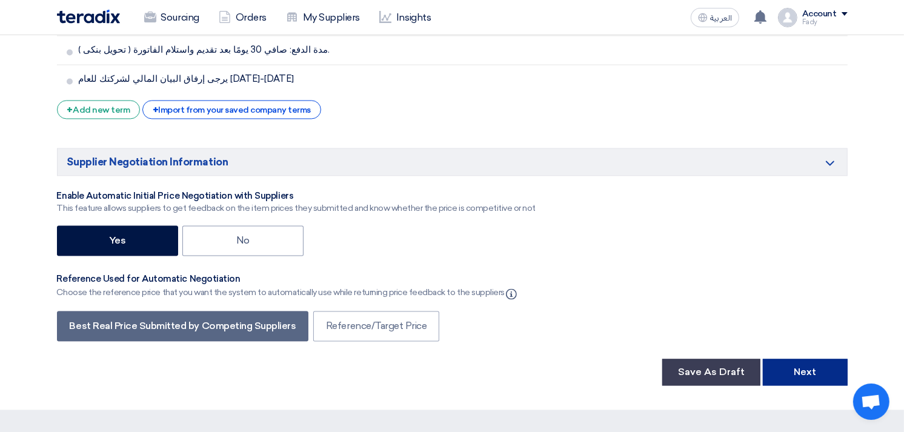
click at [800, 359] on button "Next" at bounding box center [805, 372] width 85 height 27
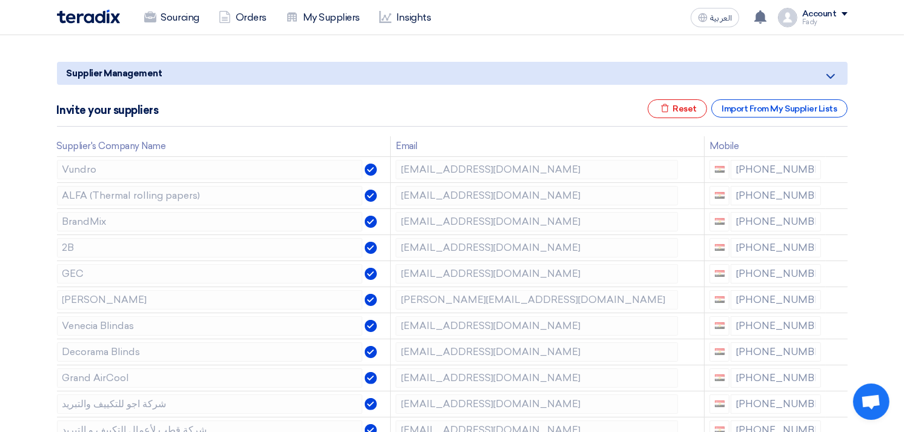
scroll to position [134, 0]
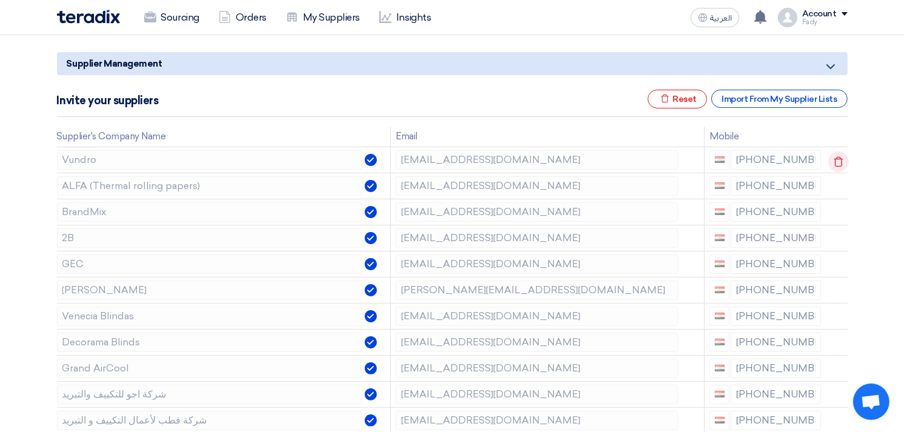
click at [835, 156] on use at bounding box center [837, 161] width 9 height 10
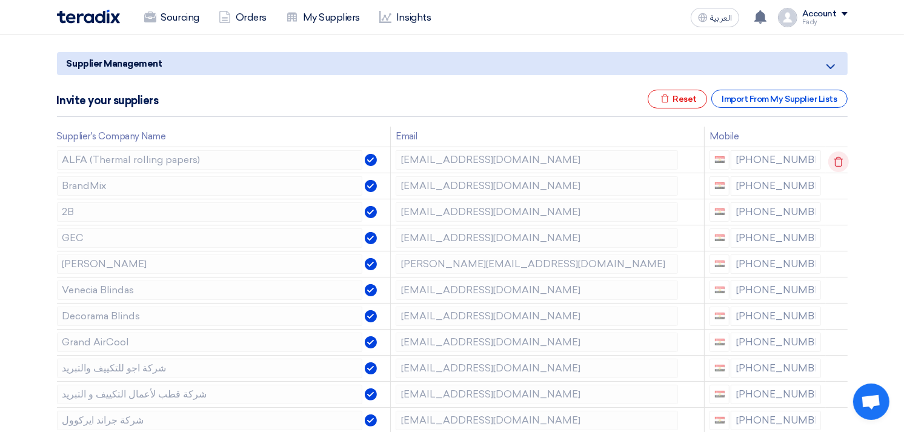
click at [836, 156] on icon at bounding box center [838, 161] width 21 height 21
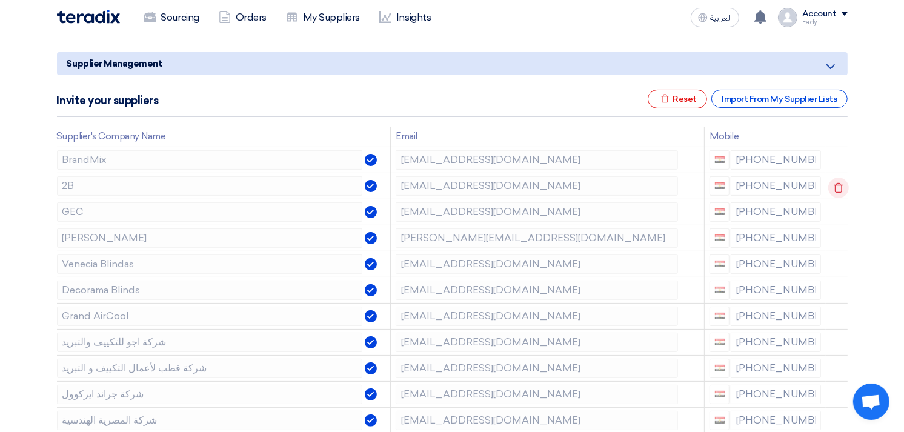
click at [833, 185] on icon at bounding box center [838, 187] width 21 height 21
click at [835, 184] on use at bounding box center [837, 187] width 9 height 10
click at [0, 0] on use at bounding box center [0, 0] width 0 height 0
click at [836, 184] on use at bounding box center [837, 187] width 9 height 10
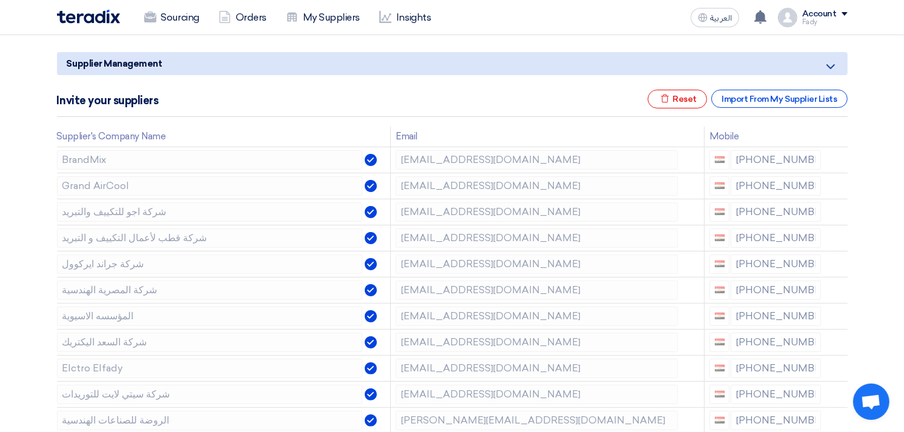
click at [0, 0] on use at bounding box center [0, 0] width 0 height 0
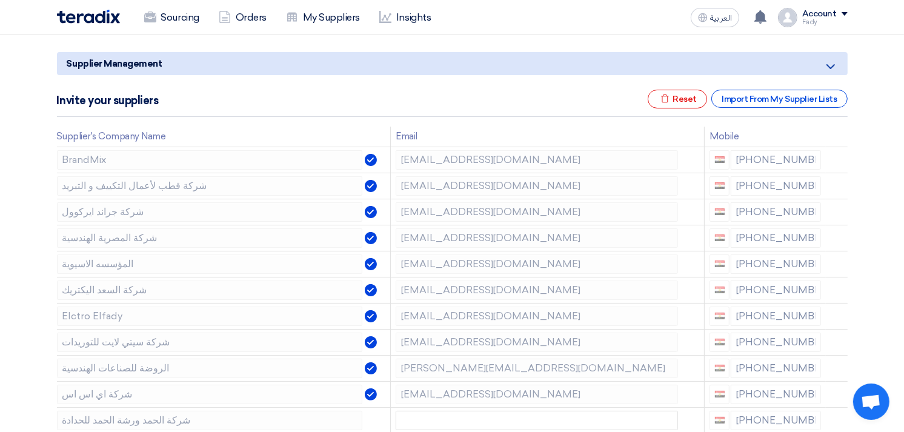
click at [0, 0] on use at bounding box center [0, 0] width 0 height 0
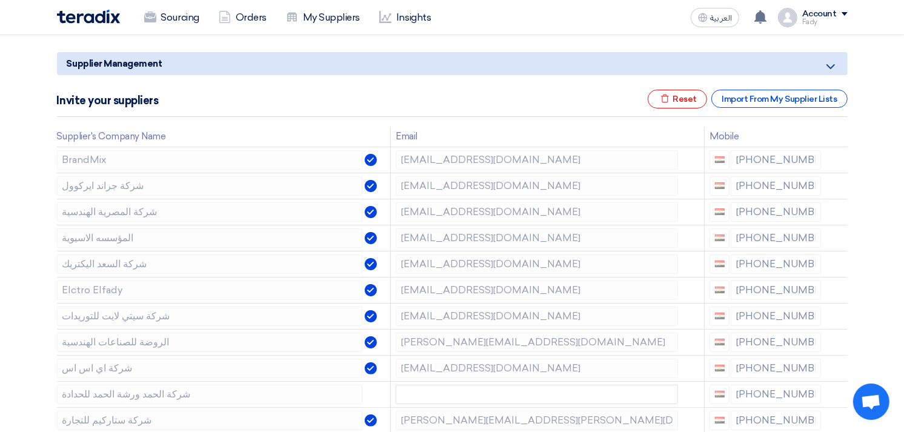
click at [0, 0] on use at bounding box center [0, 0] width 0 height 0
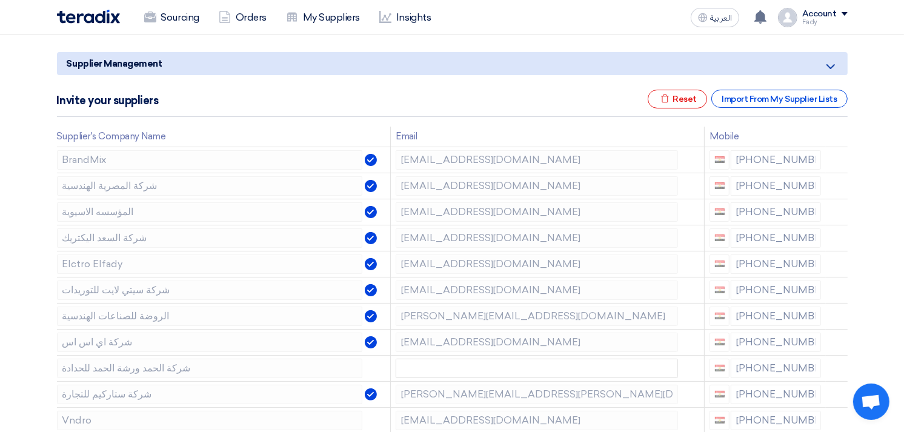
click at [0, 0] on use at bounding box center [0, 0] width 0 height 0
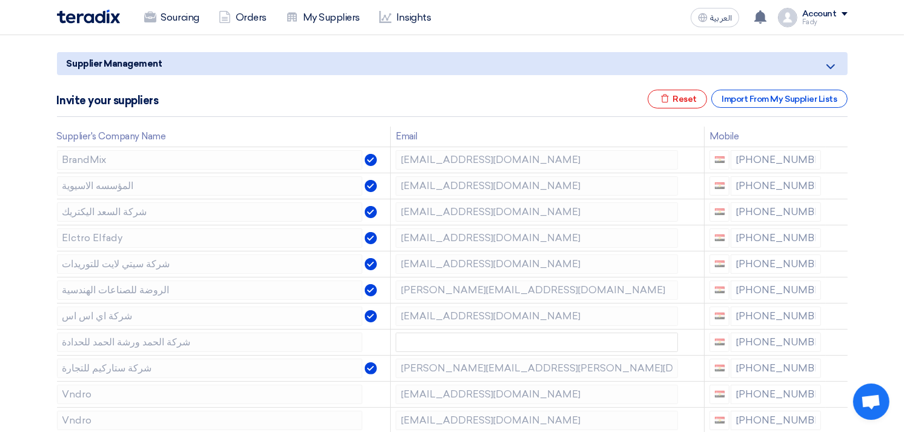
click at [0, 0] on use at bounding box center [0, 0] width 0 height 0
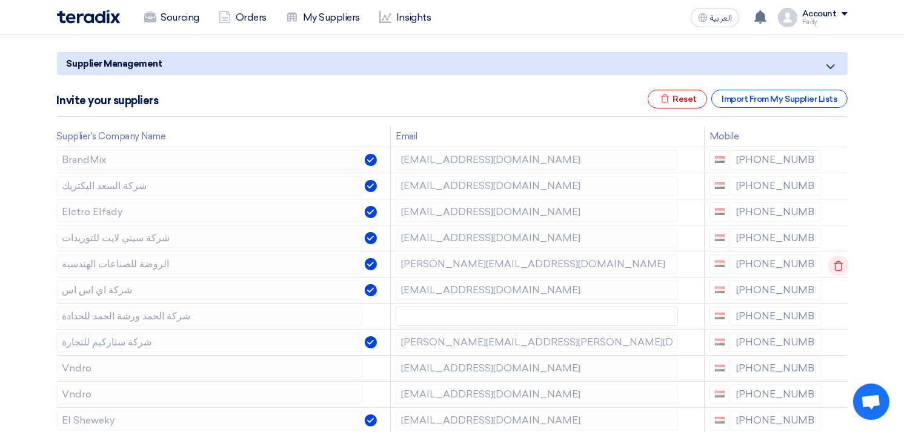
click at [838, 266] on icon at bounding box center [838, 266] width 21 height 21
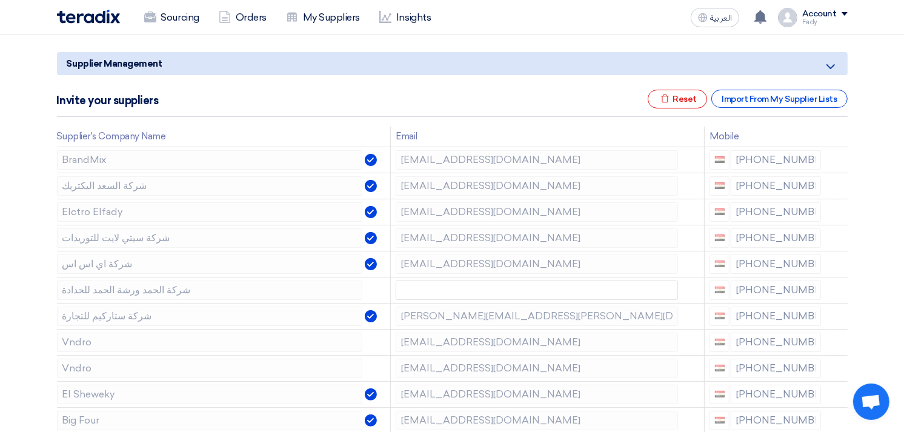
click at [0, 0] on icon at bounding box center [0, 0] width 0 height 0
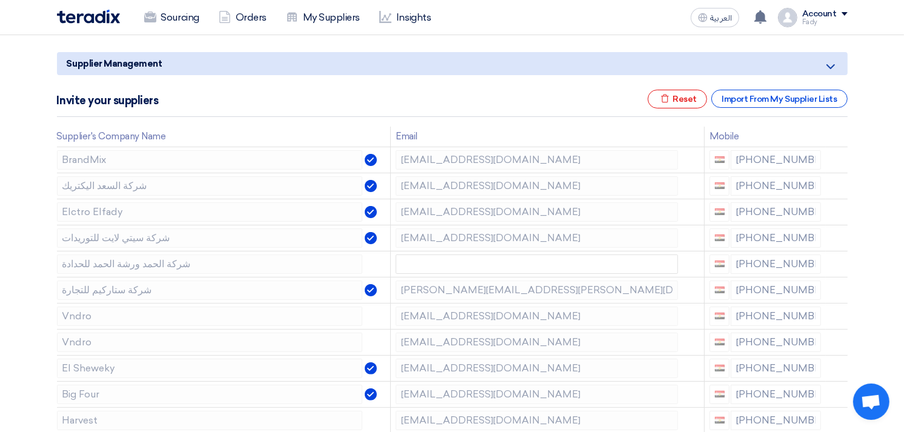
click at [0, 0] on icon at bounding box center [0, 0] width 0 height 0
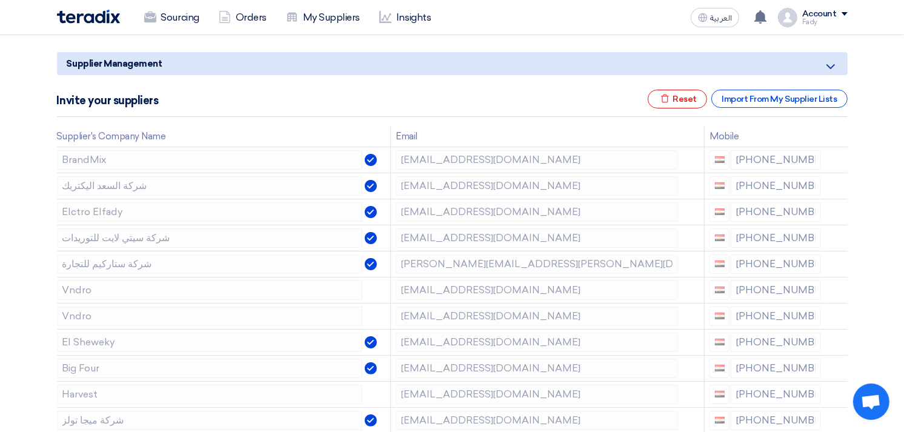
click at [0, 0] on icon at bounding box center [0, 0] width 0 height 0
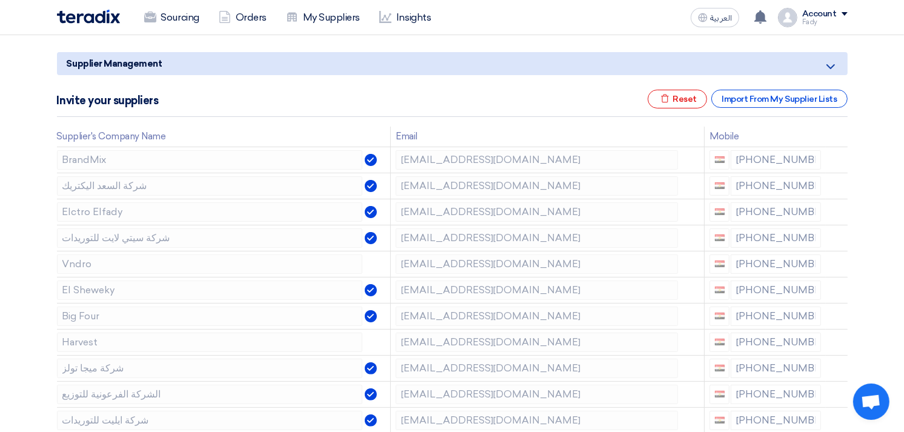
click at [0, 0] on icon at bounding box center [0, 0] width 0 height 0
click at [835, 289] on icon at bounding box center [838, 292] width 21 height 21
click at [836, 285] on icon at bounding box center [838, 292] width 21 height 21
click at [833, 342] on use at bounding box center [837, 344] width 9 height 10
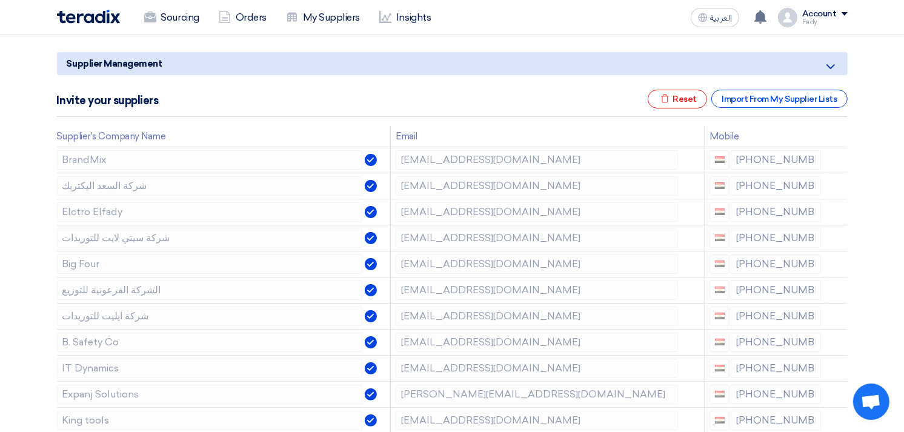
click at [0, 0] on use at bounding box center [0, 0] width 0 height 0
click at [836, 366] on icon at bounding box center [838, 370] width 21 height 21
click at [0, 0] on icon at bounding box center [0, 0] width 0 height 0
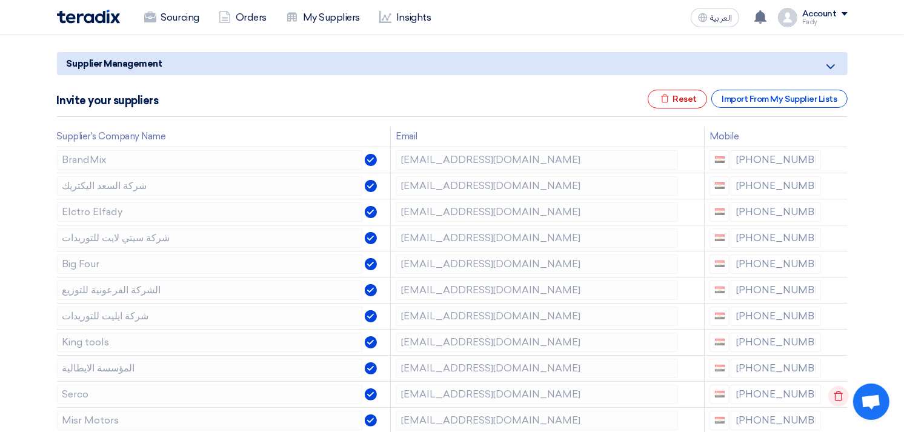
click at [832, 395] on icon at bounding box center [838, 396] width 21 height 21
click at [830, 395] on icon at bounding box center [838, 396] width 21 height 21
click at [829, 395] on icon at bounding box center [838, 396] width 21 height 21
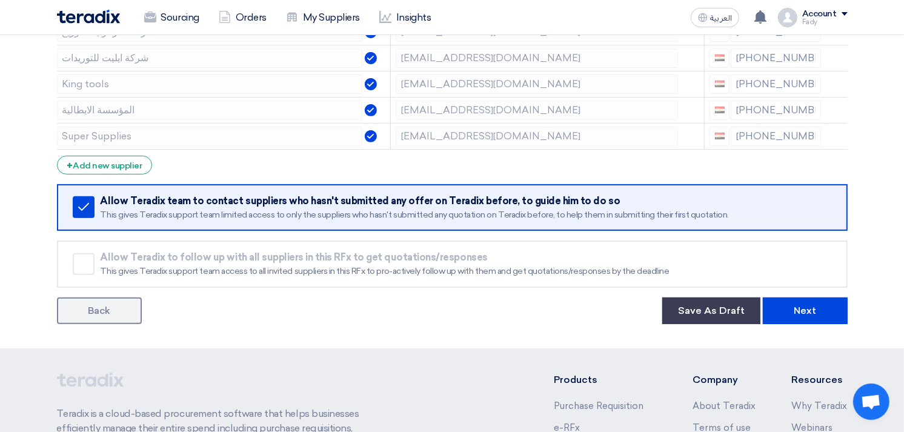
scroll to position [403, 0]
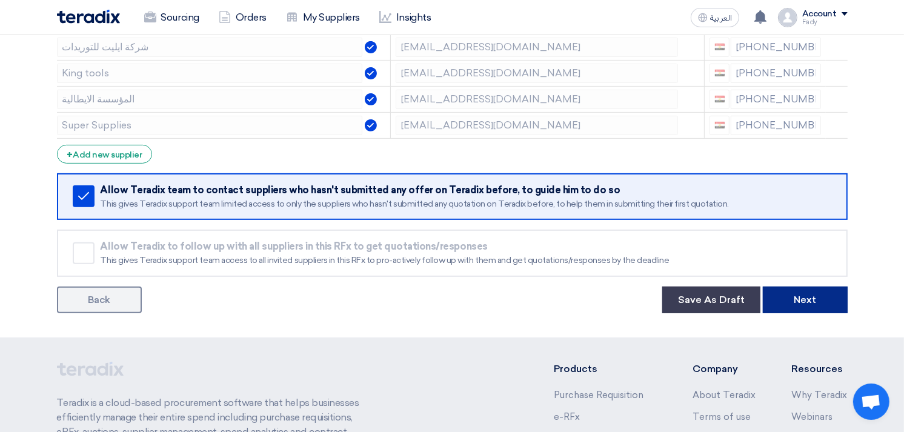
click at [813, 299] on button "Next" at bounding box center [805, 299] width 85 height 27
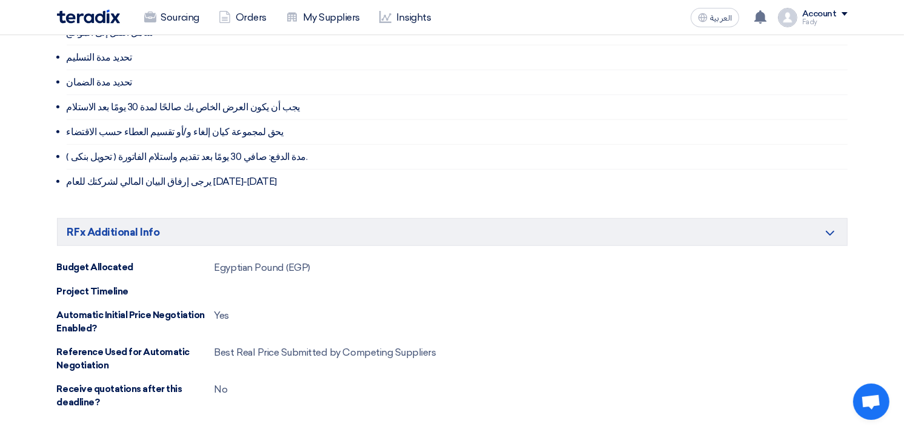
scroll to position [807, 0]
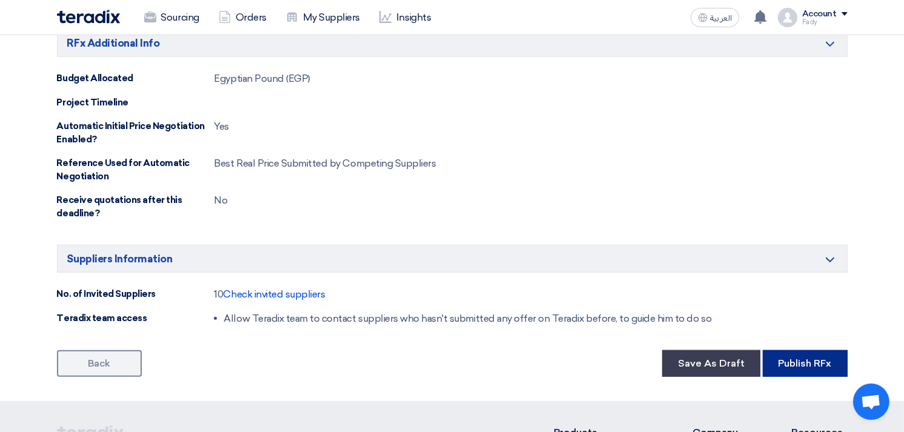
click at [810, 377] on button "Publish RFx" at bounding box center [805, 363] width 85 height 27
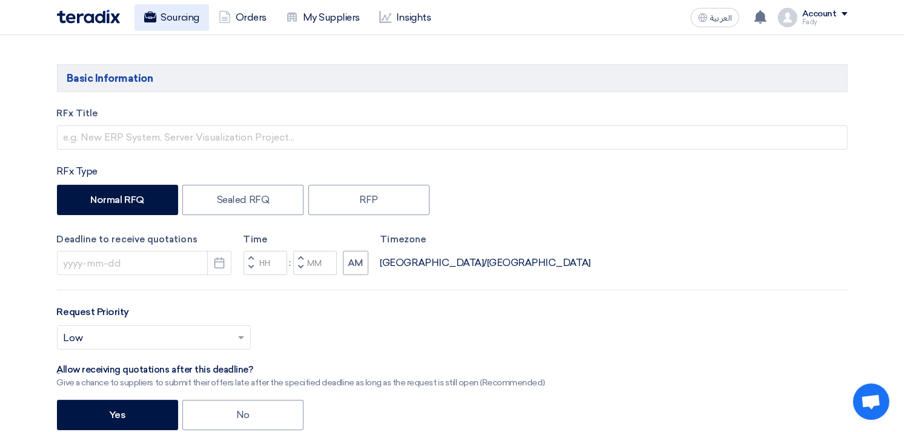
click at [180, 16] on link "Sourcing" at bounding box center [171, 17] width 74 height 27
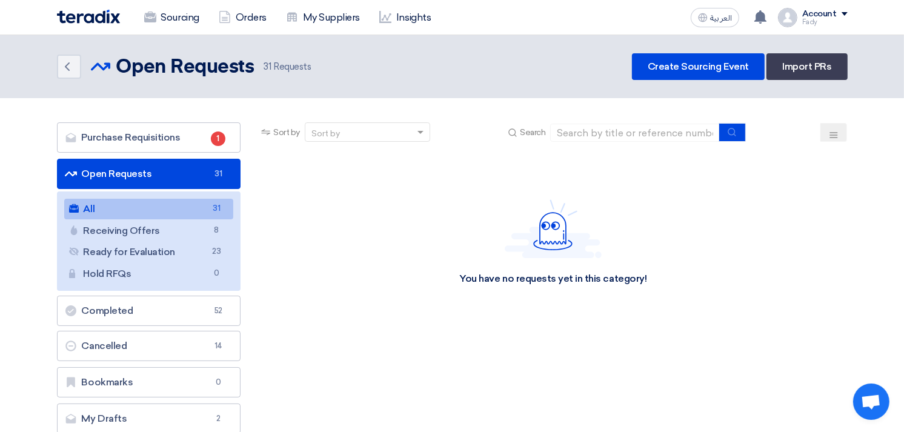
click at [118, 206] on link "All All 31" at bounding box center [149, 209] width 170 height 21
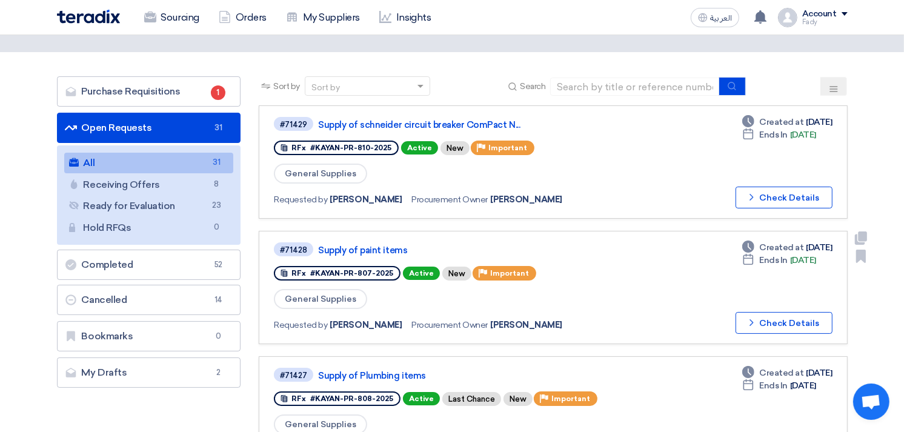
scroll to position [67, 0]
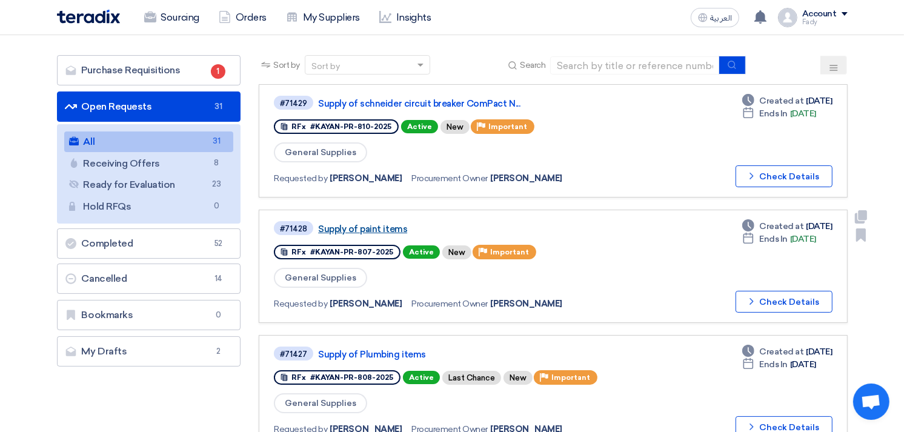
click at [369, 223] on link "Supply of paint items" at bounding box center [469, 228] width 303 height 11
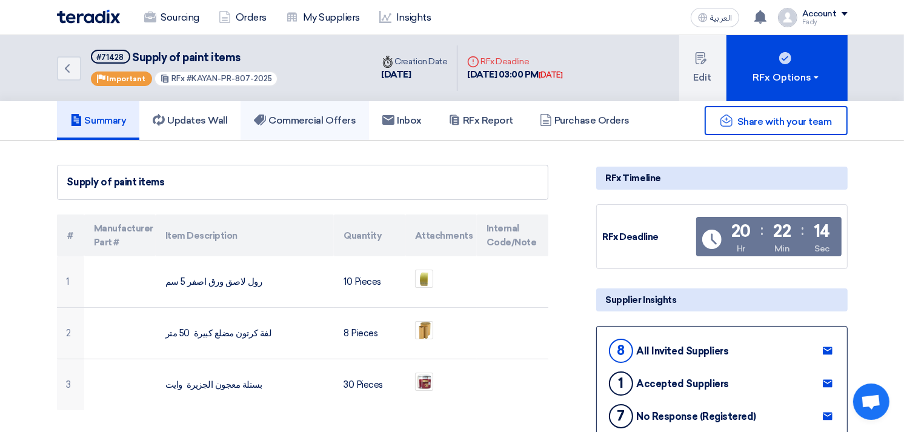
click at [326, 114] on h5 "Commercial Offers" at bounding box center [305, 120] width 102 height 12
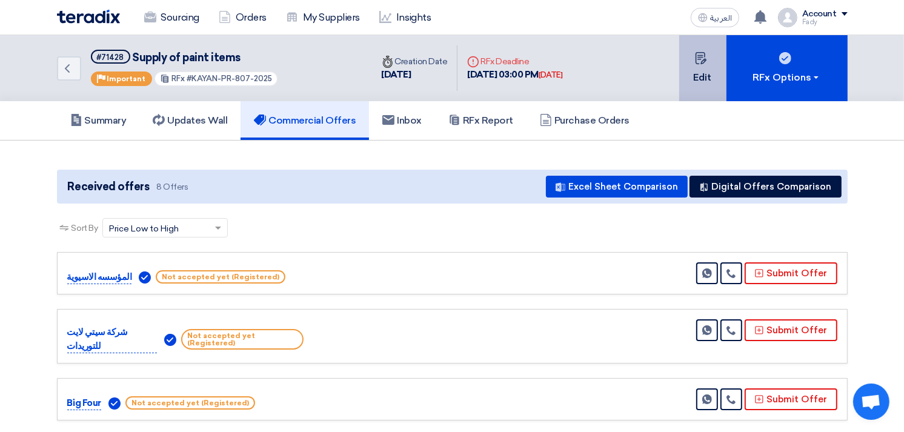
click at [704, 62] on icon at bounding box center [701, 58] width 12 height 12
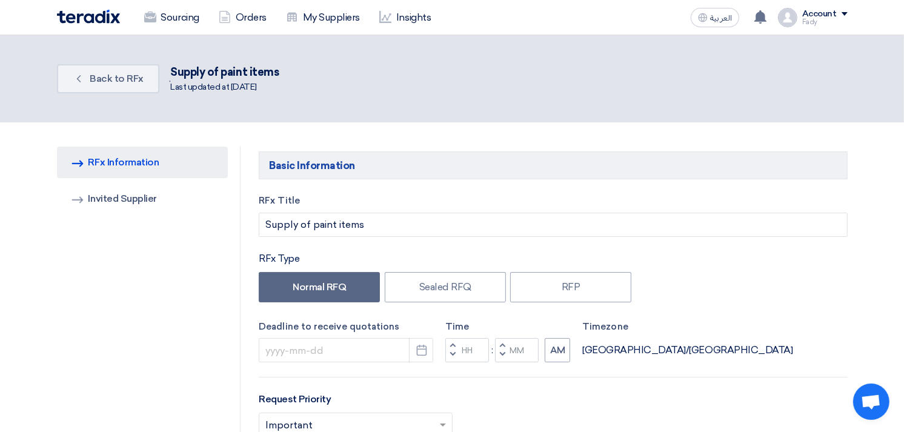
type input "[DATE]"
type input "03"
type input "00"
click at [141, 199] on link "Invited Suppliers Invited Supplier" at bounding box center [142, 198] width 171 height 31
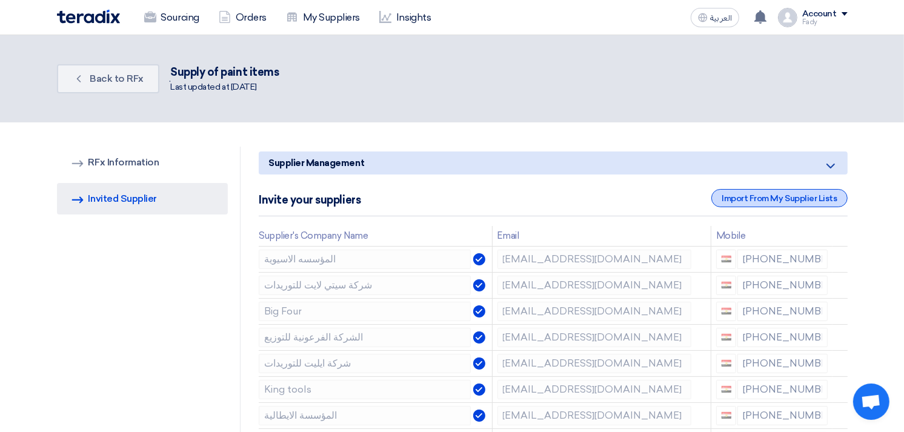
click at [746, 189] on div "Import From My Supplier Lists" at bounding box center [779, 198] width 136 height 18
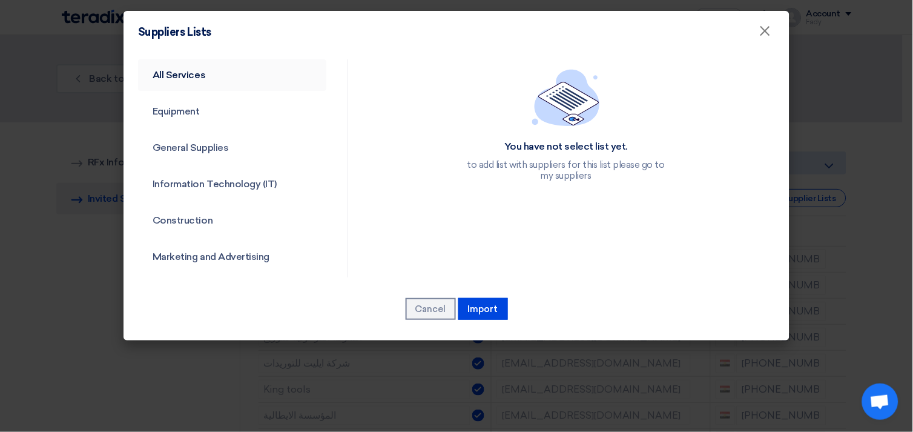
click at [184, 68] on link "All Services" at bounding box center [232, 74] width 188 height 31
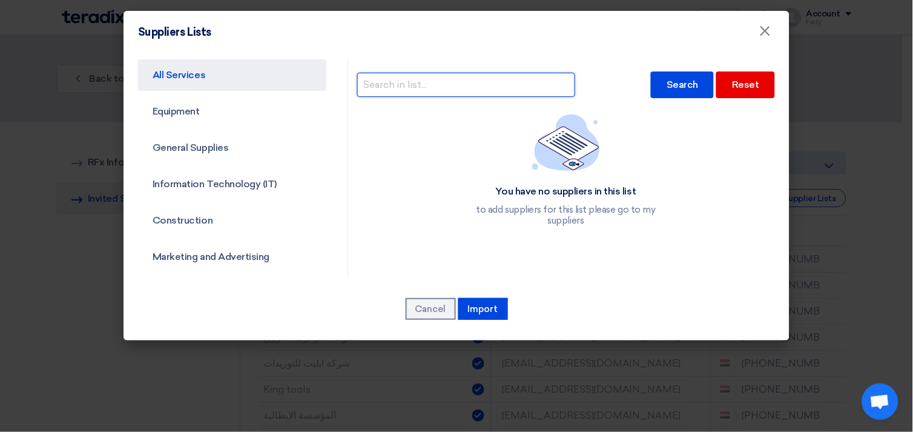
click at [486, 89] on input "text" at bounding box center [466, 85] width 218 height 24
type input "brand"
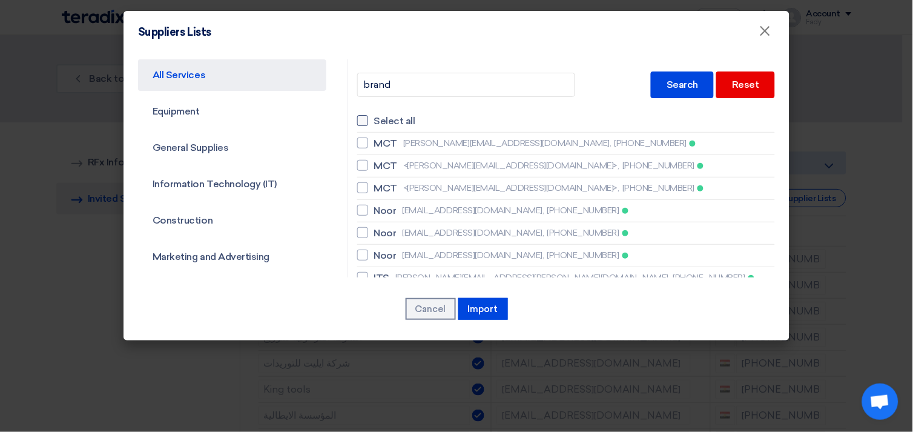
click at [357, 118] on div at bounding box center [362, 120] width 11 height 11
click at [374, 118] on input "Select all" at bounding box center [378, 121] width 8 height 8
checkbox input "true"
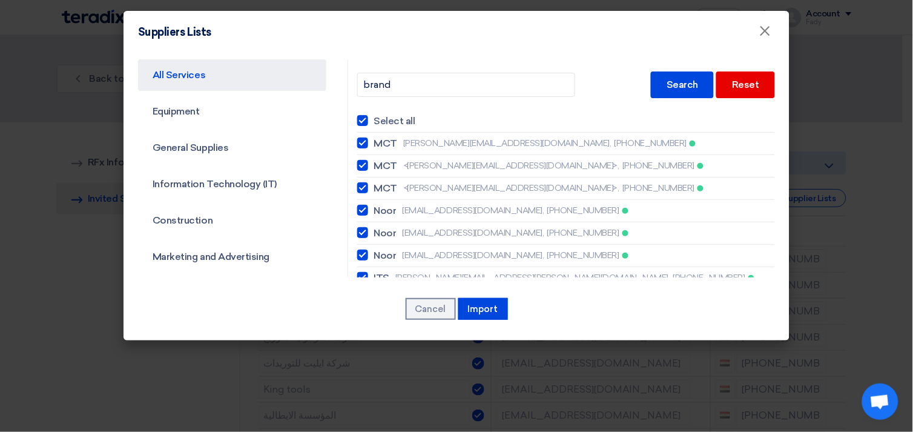
checkbox input "true"
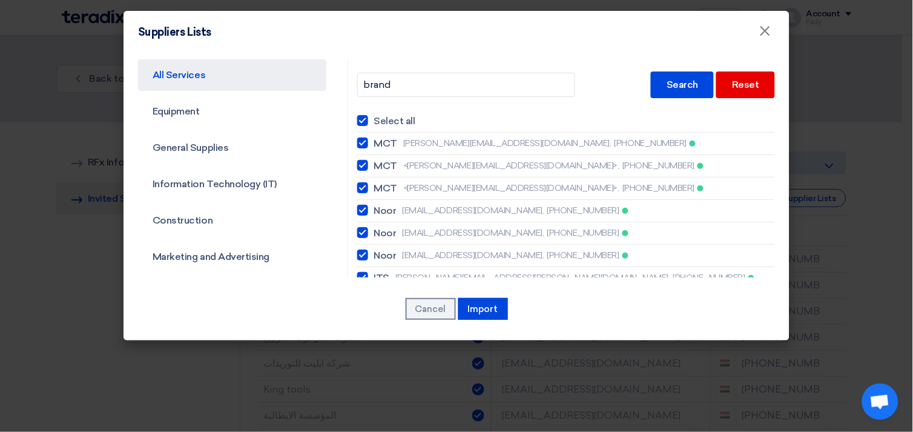
checkbox input "true"
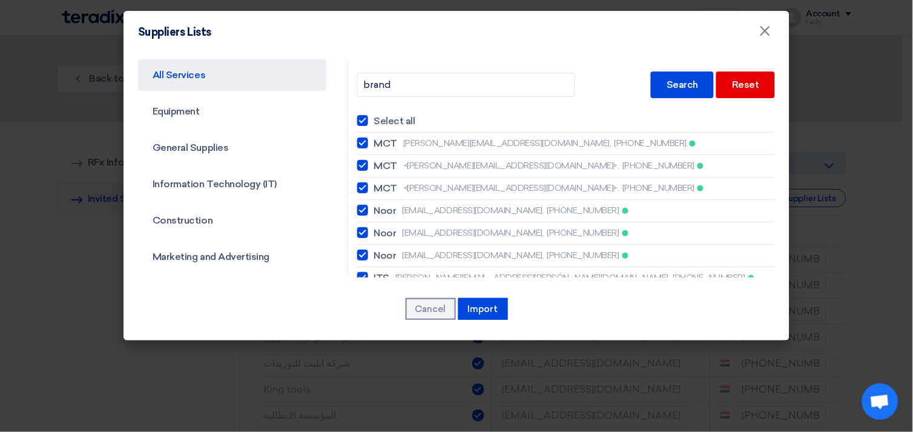
checkbox input "true"
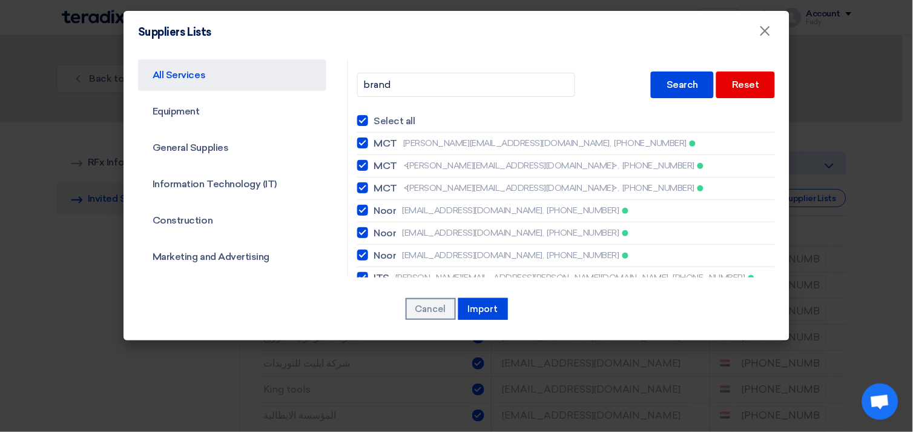
checkbox input "true"
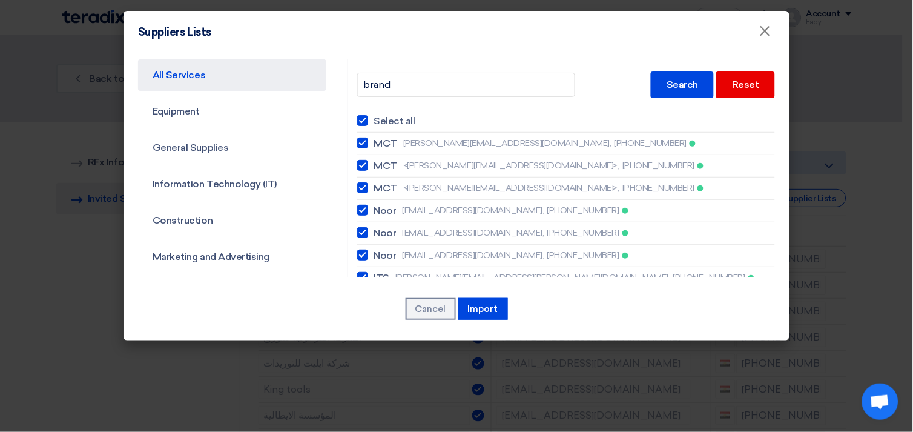
checkbox input "true"
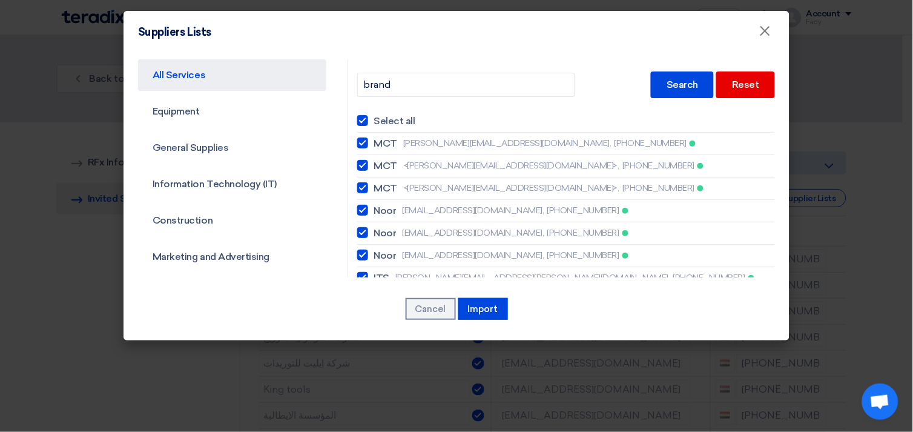
checkbox input "true"
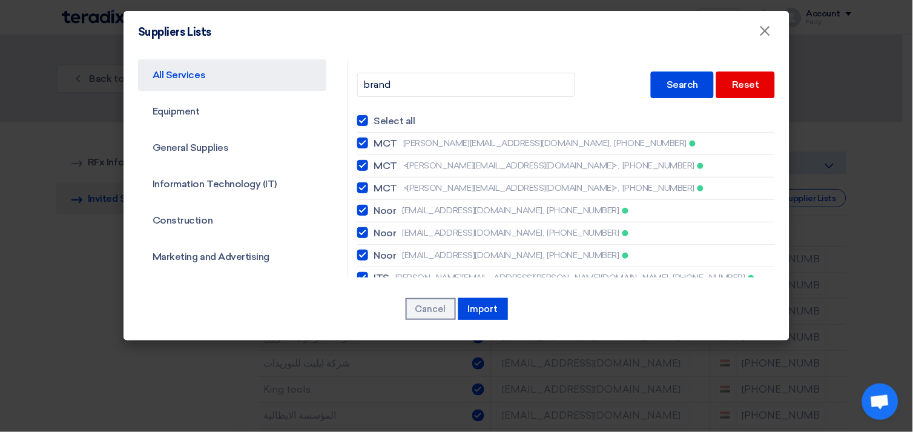
checkbox input "true"
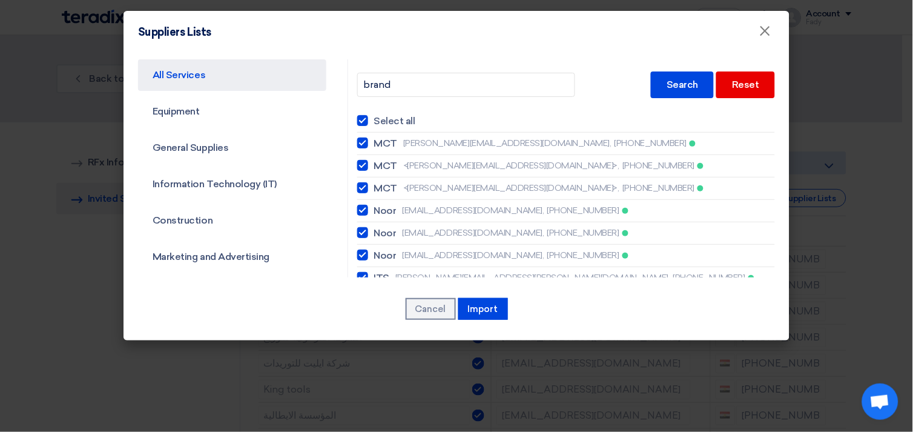
checkbox input "true"
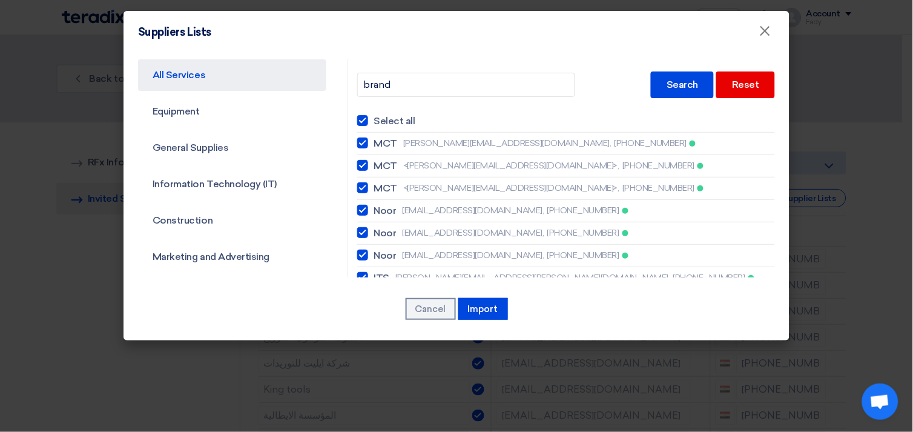
checkbox input "true"
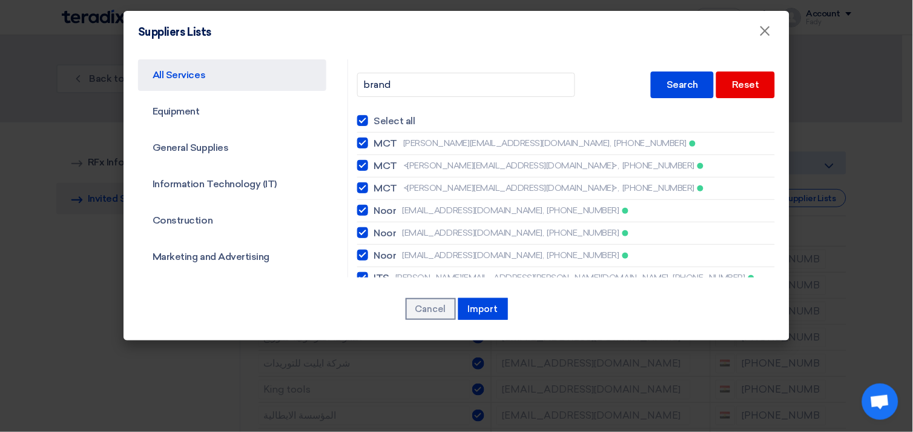
checkbox input "true"
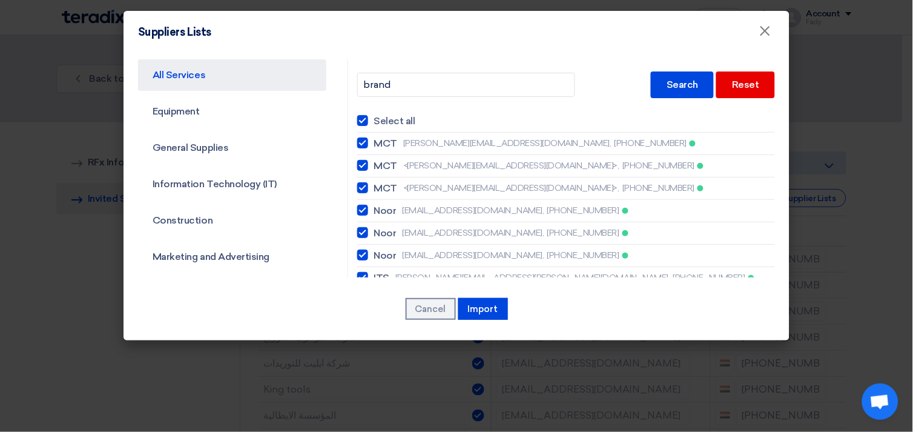
checkbox input "true"
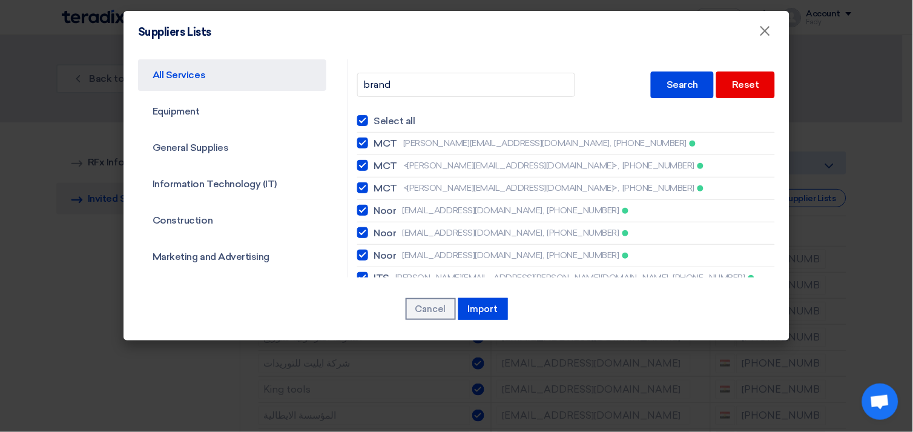
checkbox input "true"
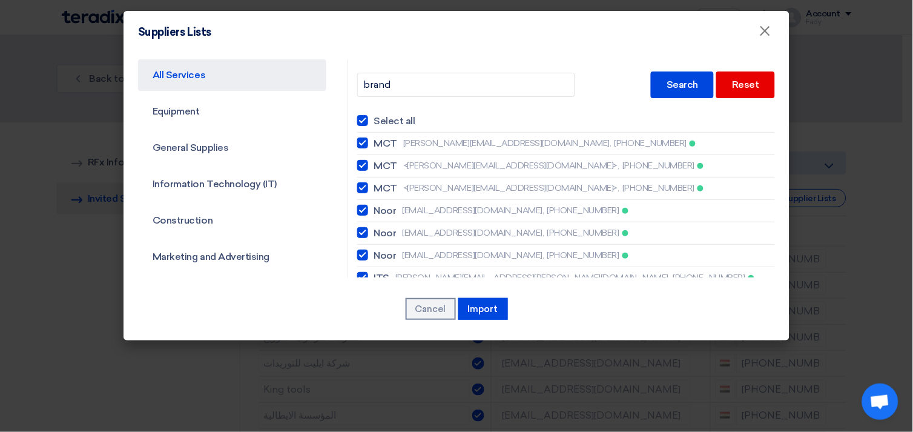
checkbox input "true"
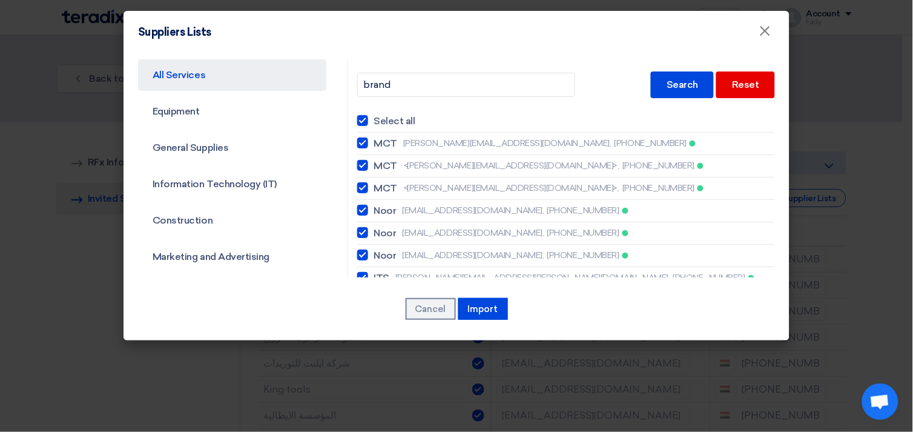
checkbox input "true"
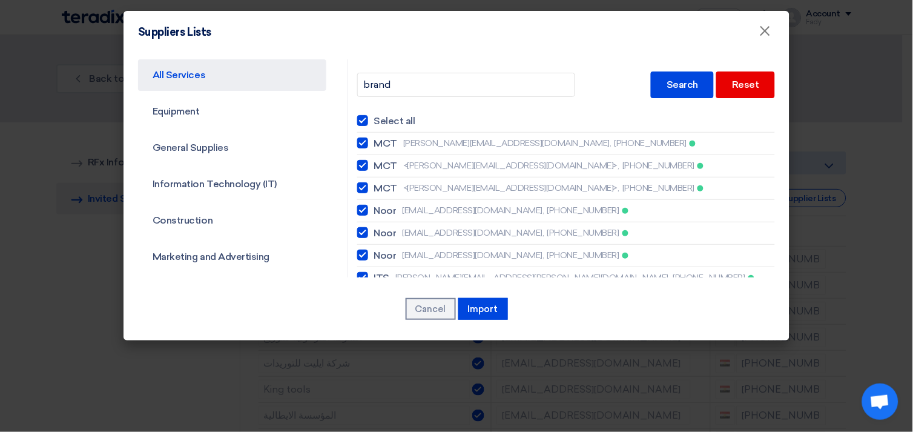
checkbox input "true"
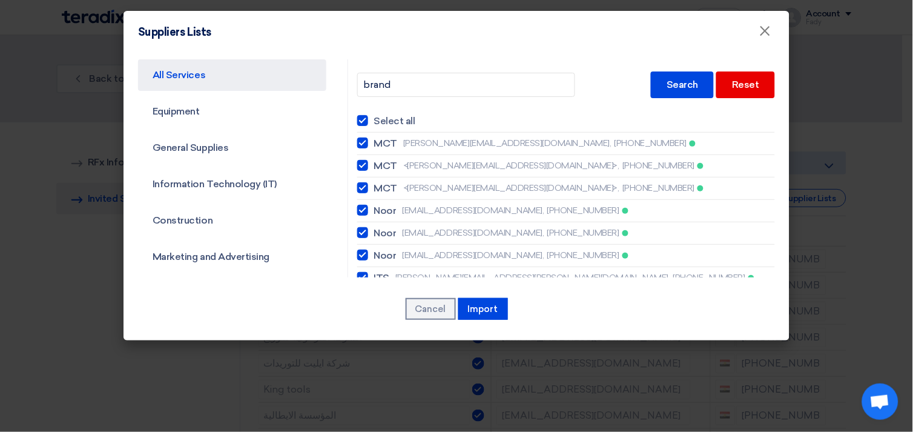
checkbox input "true"
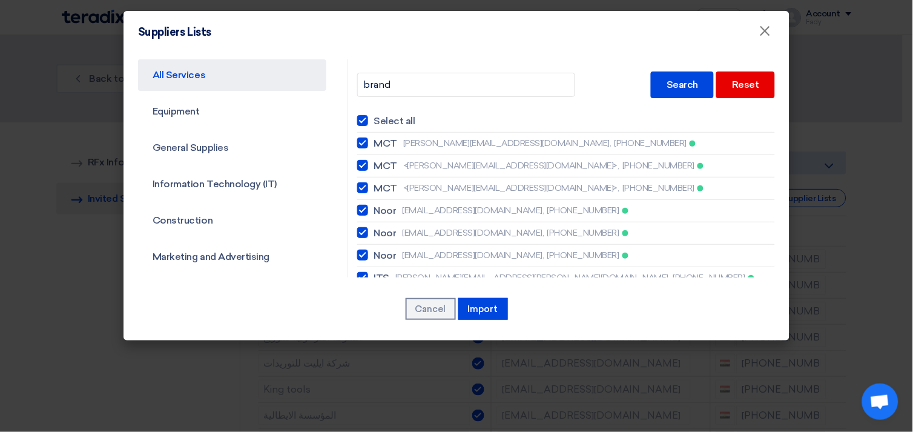
checkbox input "true"
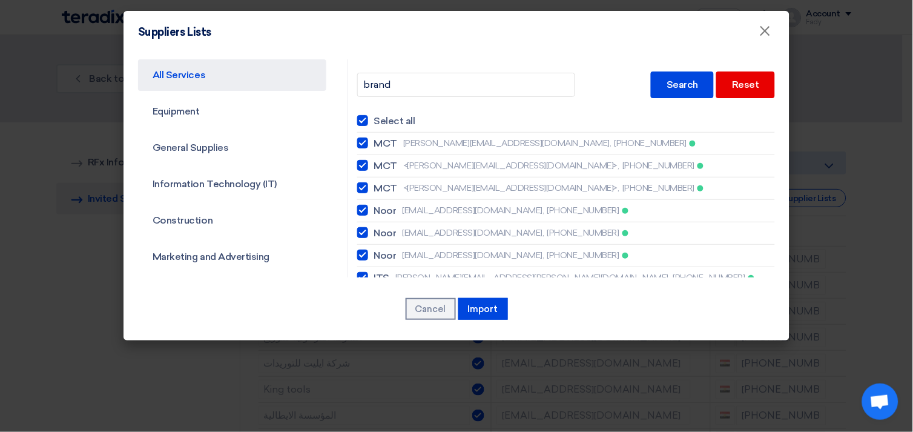
checkbox input "true"
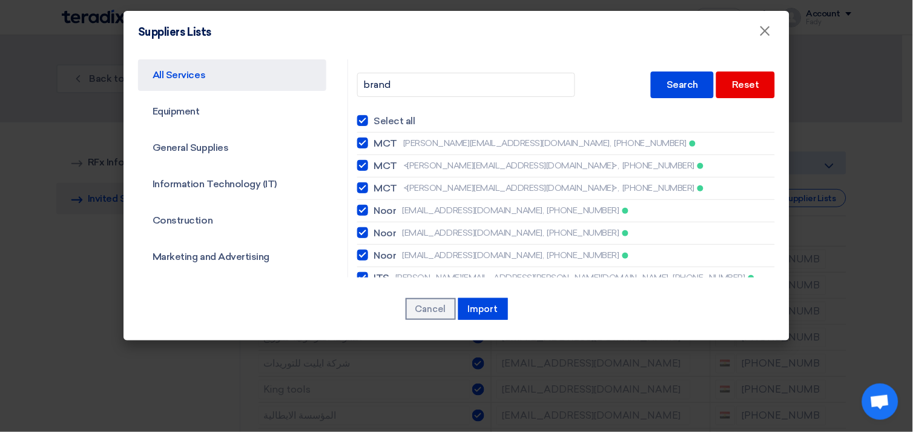
checkbox input "true"
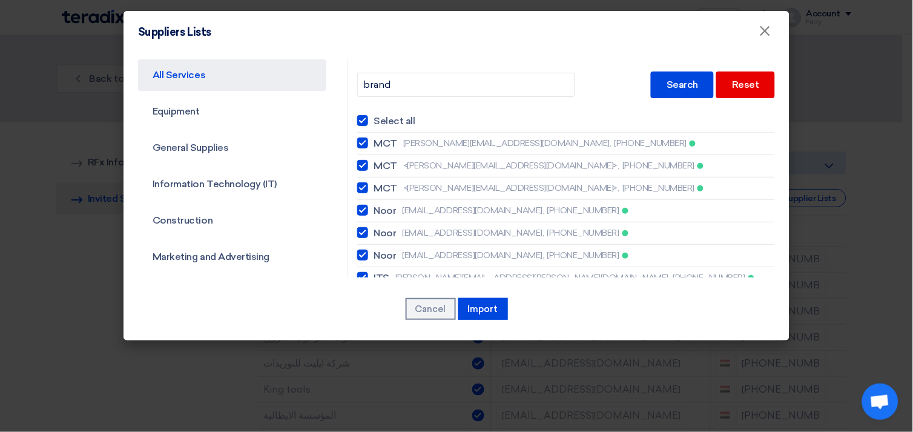
checkbox input "true"
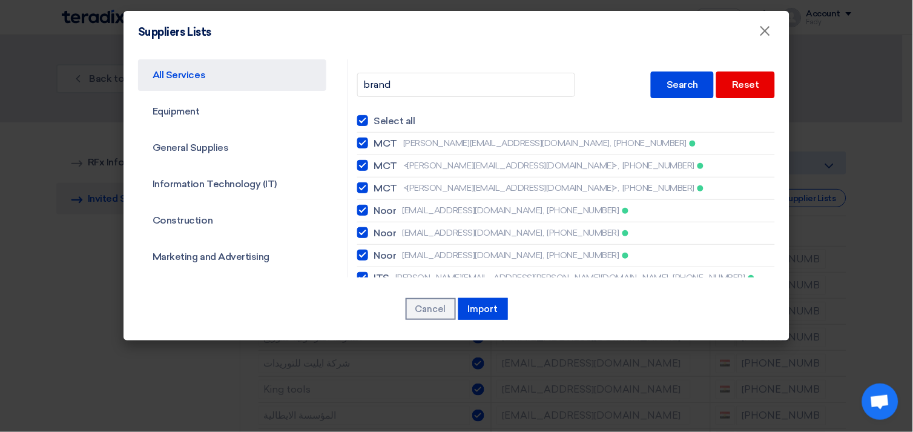
checkbox input "true"
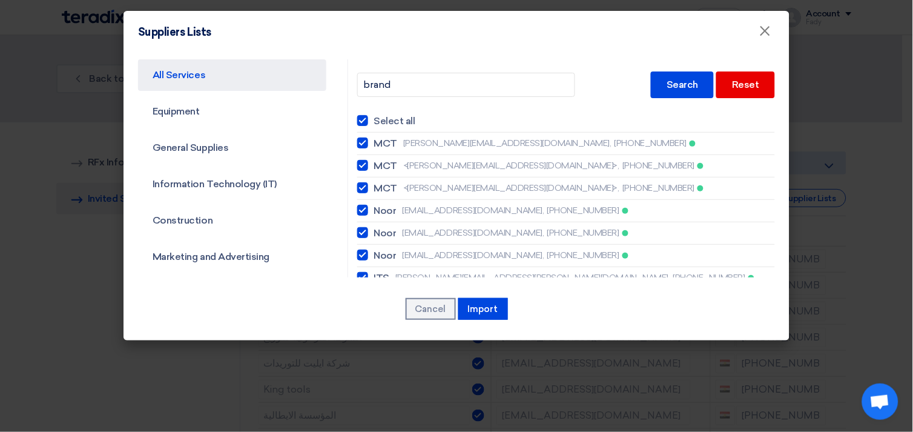
checkbox input "true"
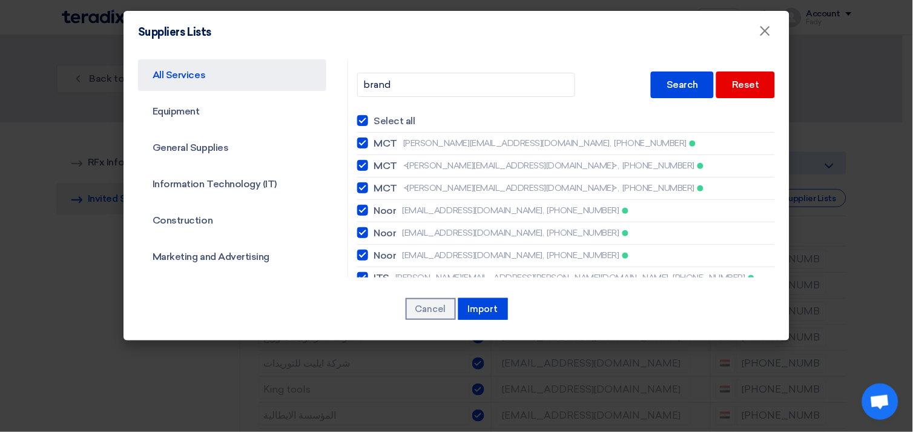
checkbox input "true"
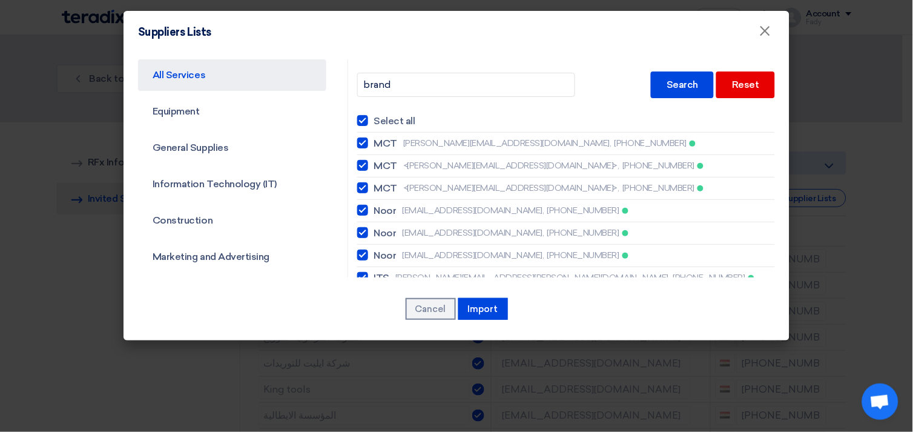
checkbox input "true"
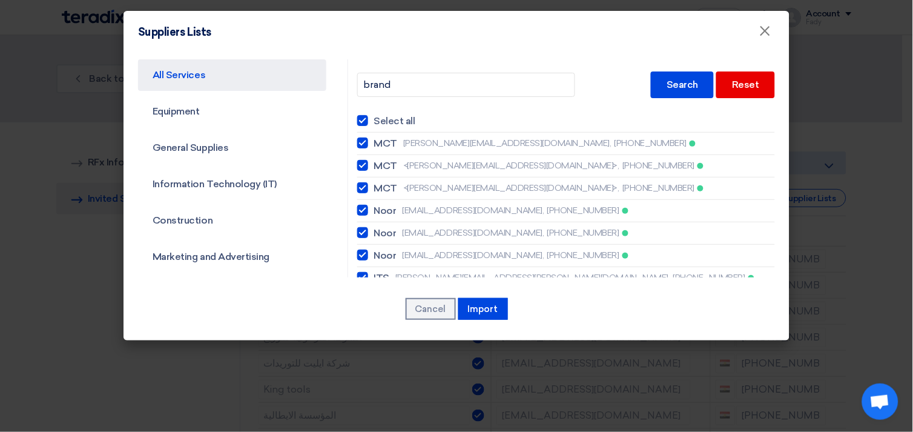
checkbox input "true"
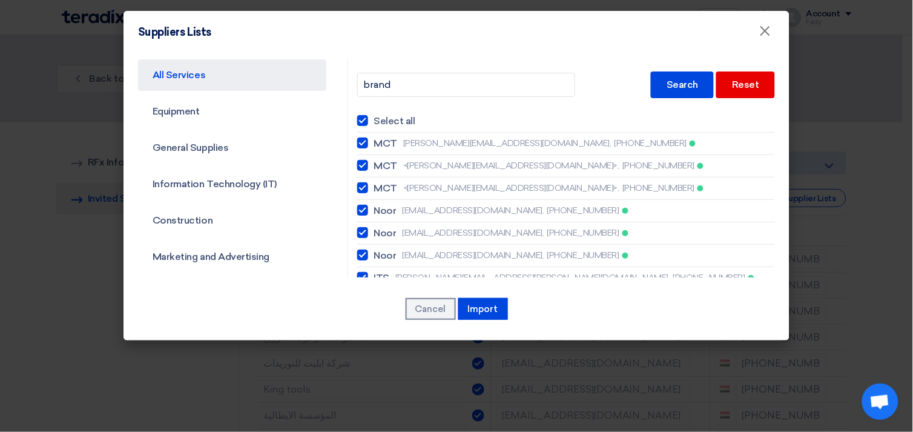
checkbox input "true"
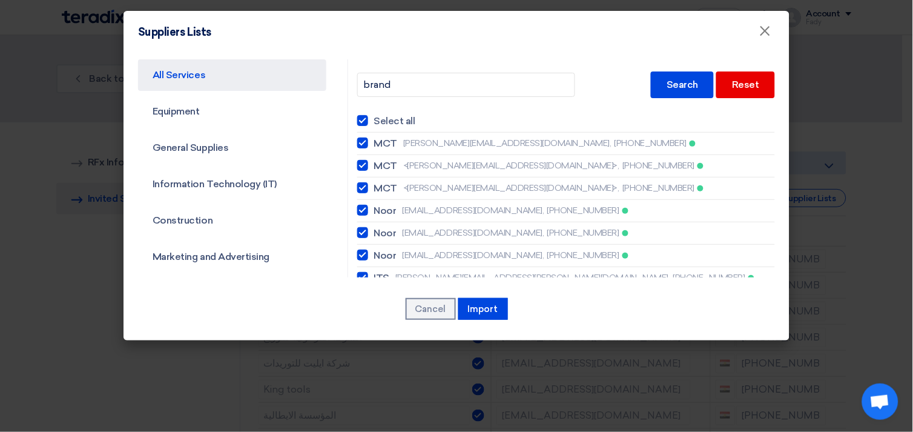
checkbox input "true"
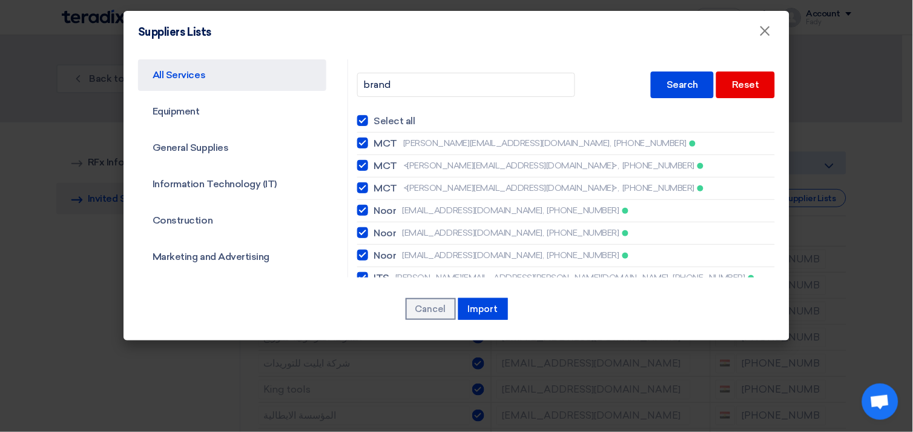
checkbox input "true"
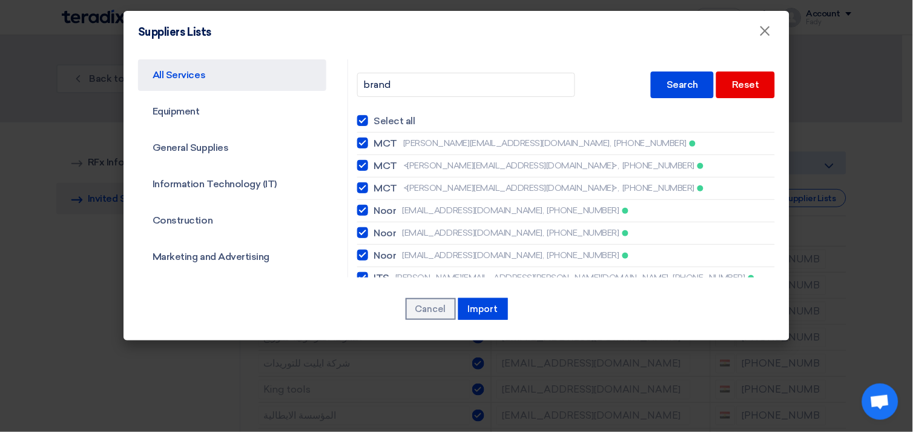
checkbox input "true"
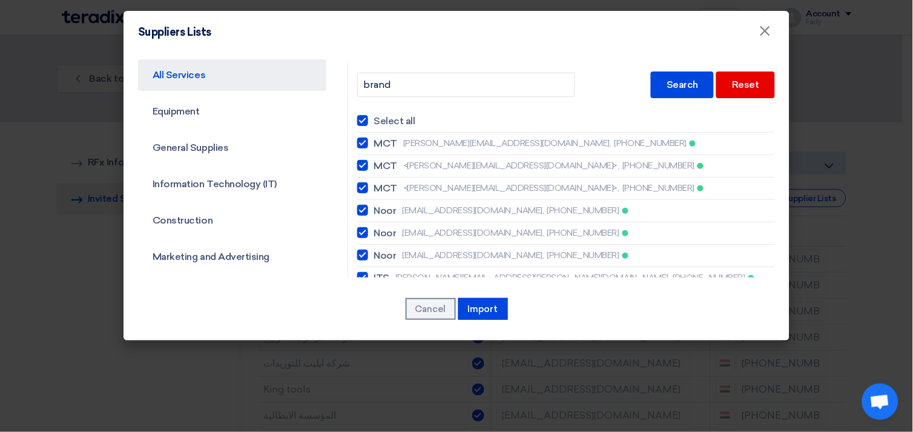
checkbox input "true"
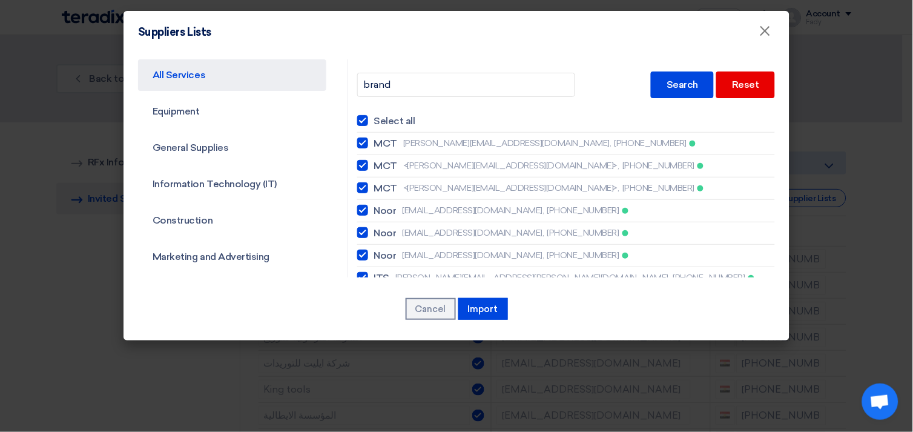
checkbox input "true"
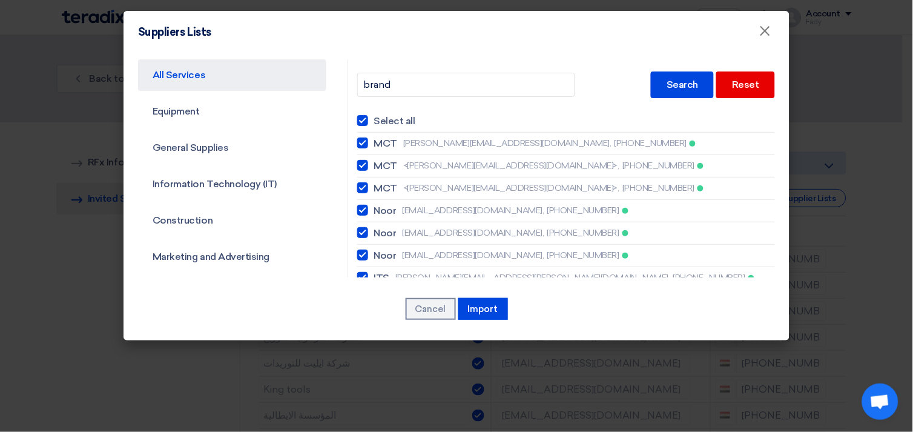
checkbox input "true"
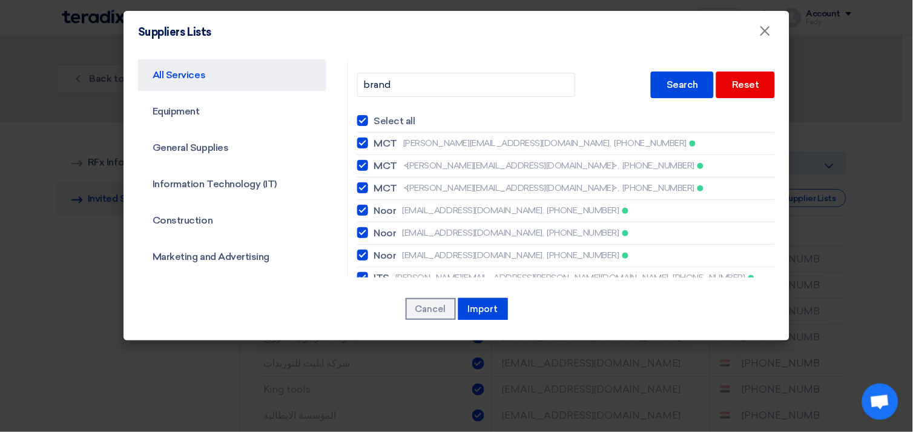
checkbox input "true"
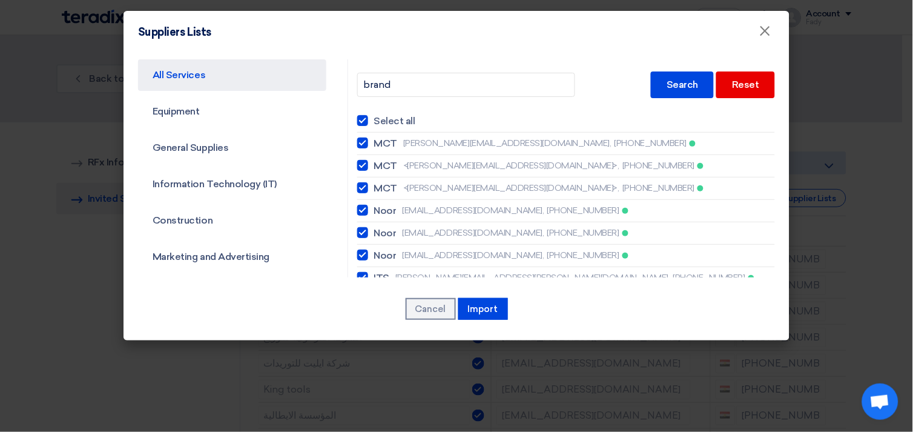
checkbox input "true"
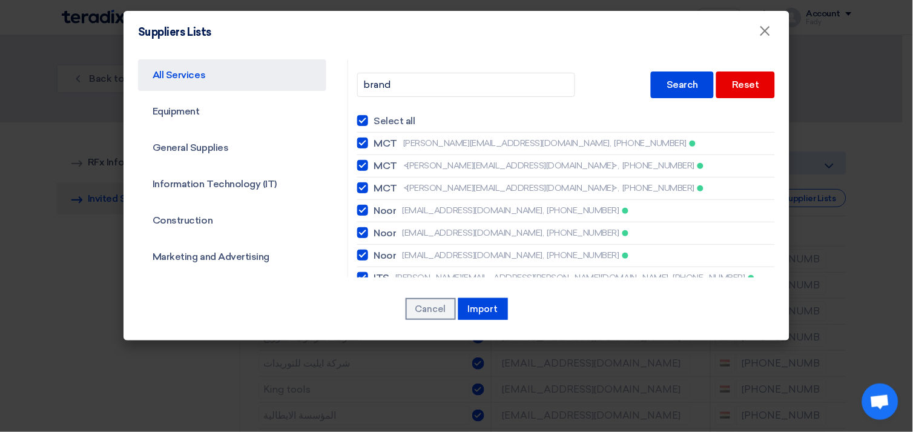
checkbox input "true"
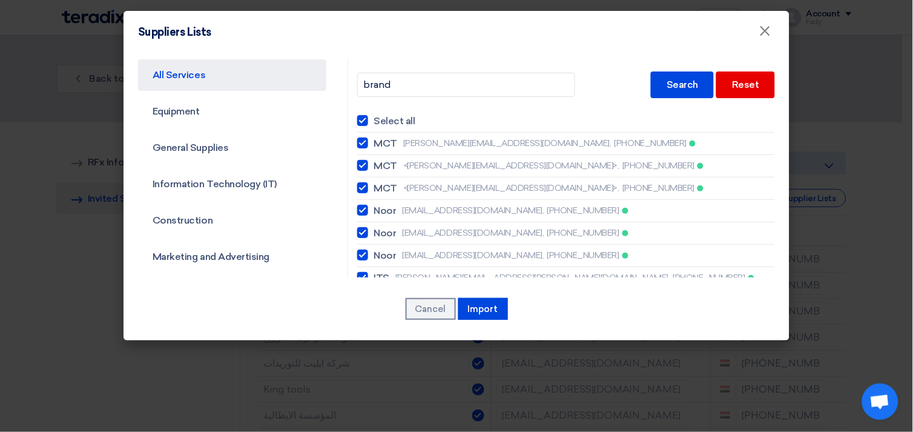
checkbox input "true"
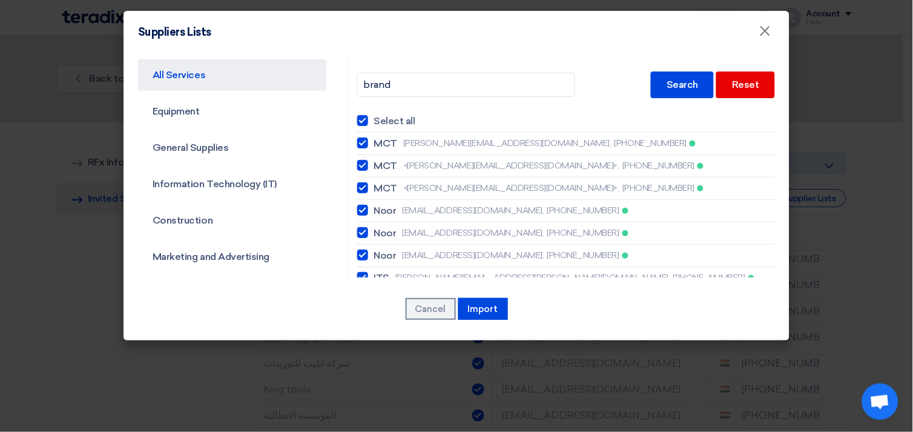
checkbox input "true"
click at [357, 118] on div at bounding box center [362, 120] width 11 height 11
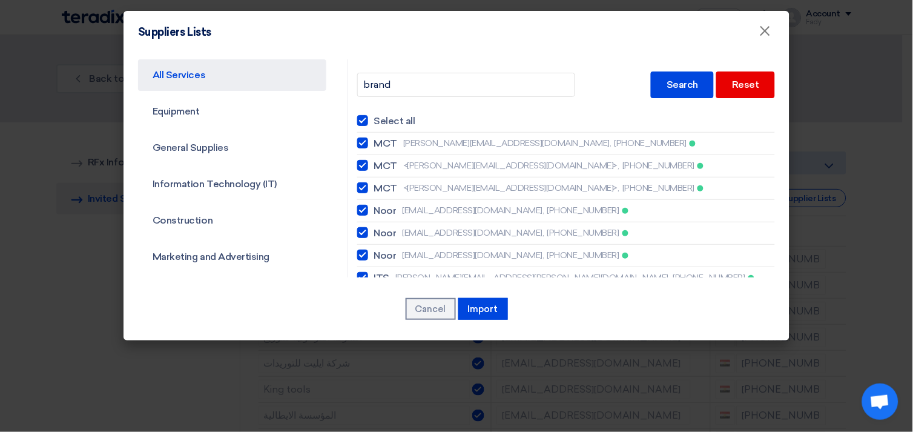
click at [374, 118] on input "Select all" at bounding box center [378, 121] width 8 height 8
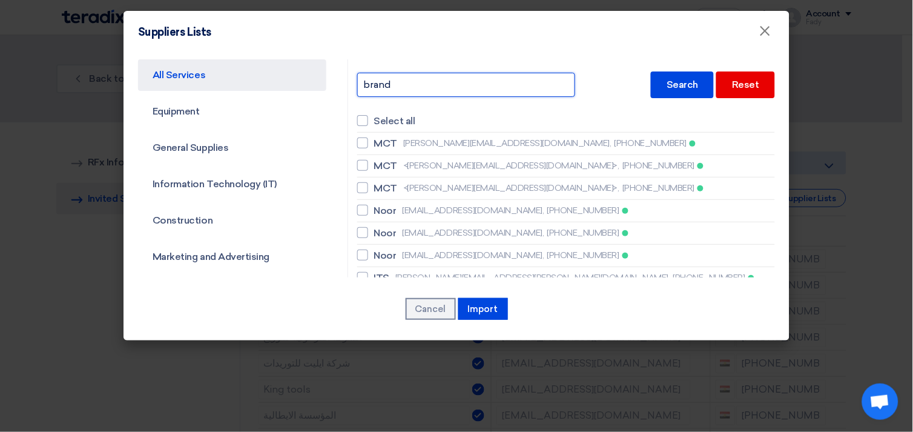
click at [411, 84] on input "brand" at bounding box center [466, 85] width 218 height 24
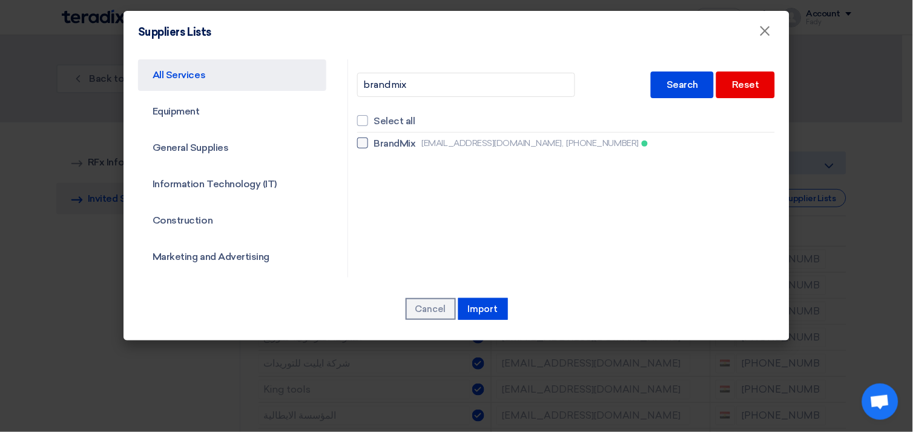
click at [360, 141] on div at bounding box center [362, 142] width 11 height 11
click at [374, 141] on input "BrandMix [EMAIL_ADDRESS][DOMAIN_NAME], [PHONE_NUMBER]" at bounding box center [378, 143] width 8 height 8
click at [487, 311] on button "Import" at bounding box center [483, 309] width 50 height 22
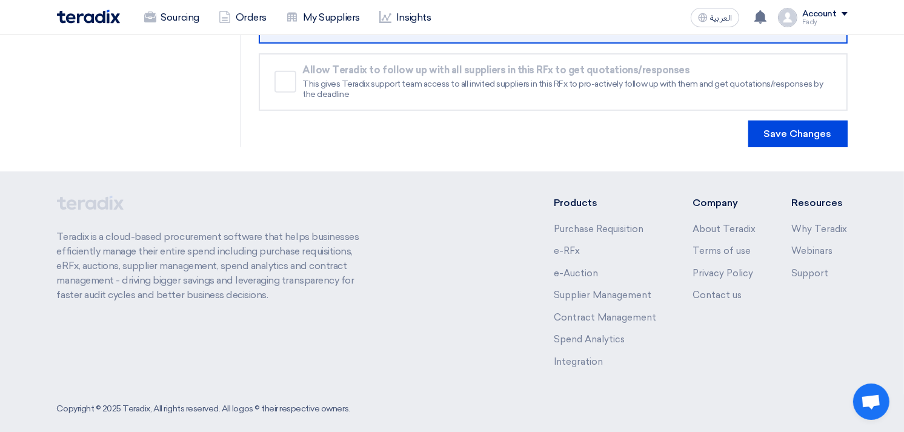
scroll to position [538, 0]
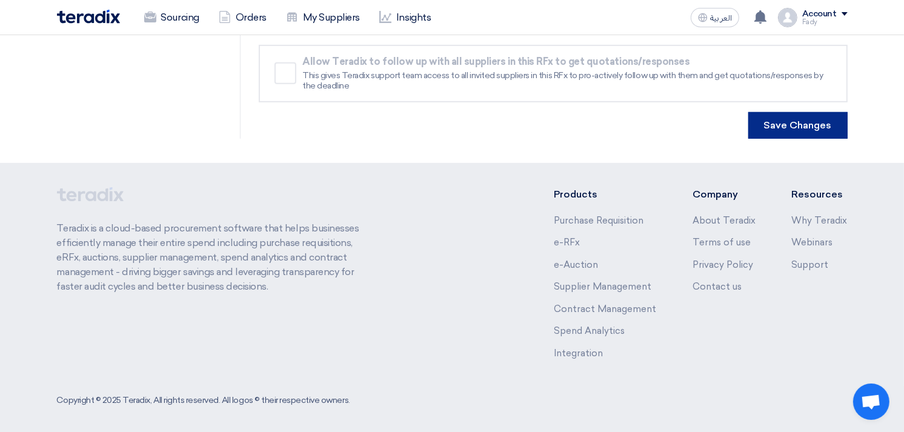
click at [821, 128] on button "Save Changes" at bounding box center [797, 125] width 99 height 27
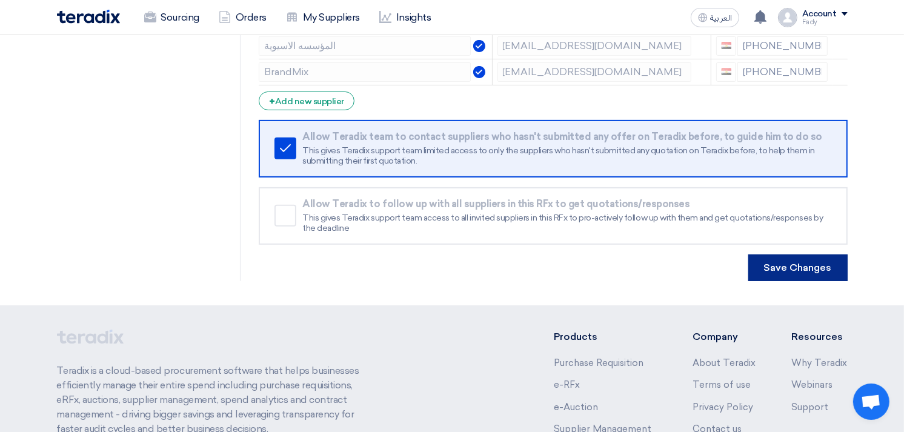
scroll to position [403, 0]
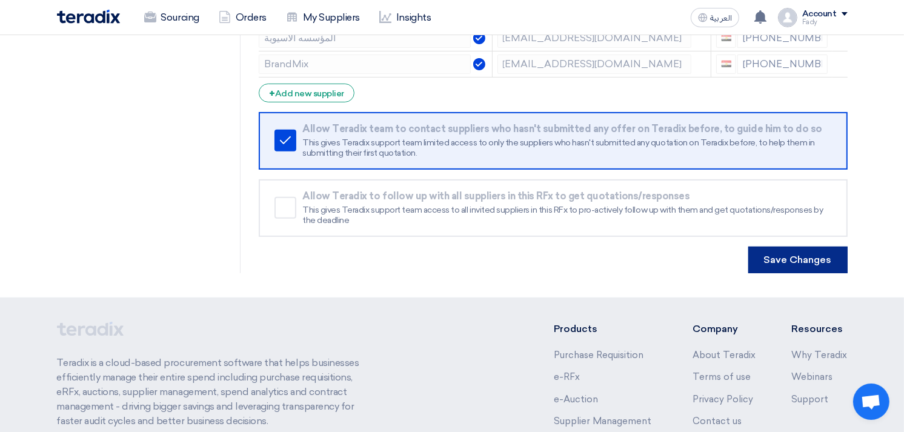
click at [809, 262] on button "Save Changes" at bounding box center [797, 259] width 99 height 27
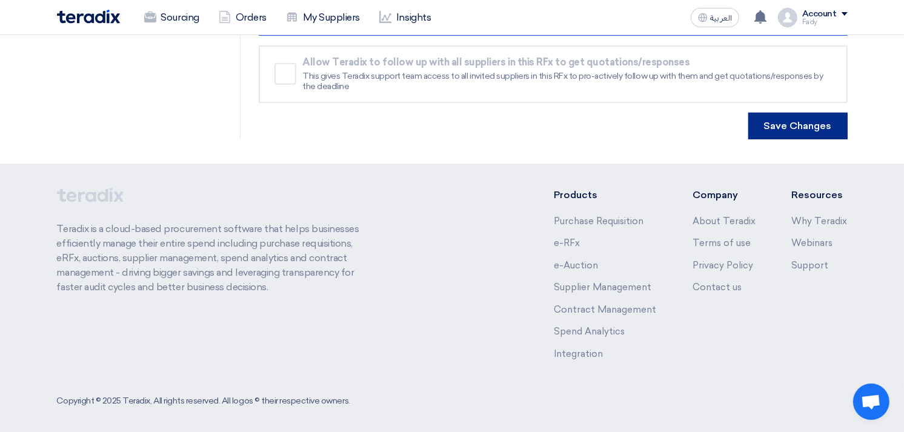
scroll to position [538, 0]
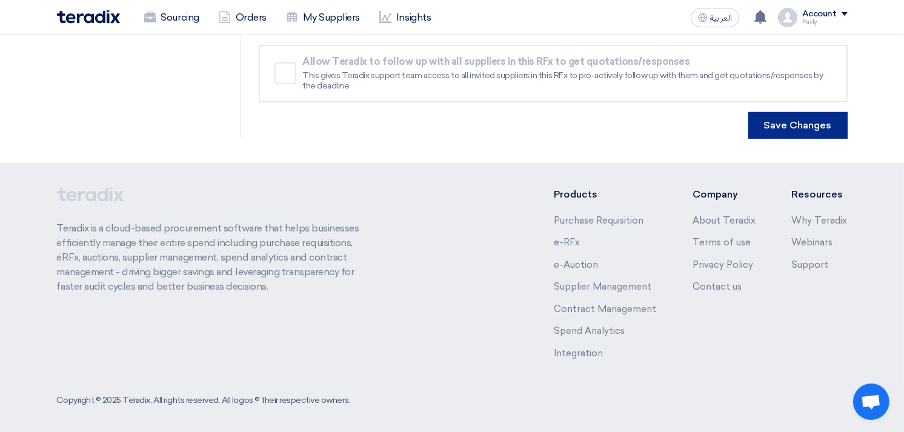
click at [779, 126] on button "Save Changes" at bounding box center [797, 125] width 99 height 27
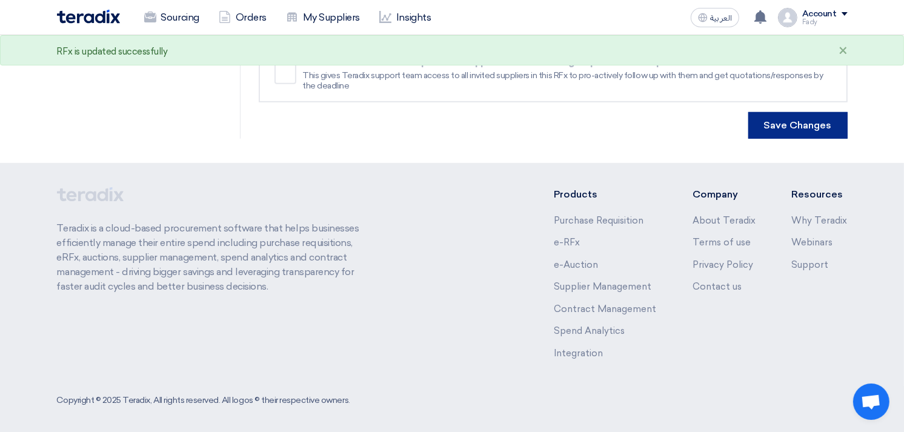
scroll to position [0, 0]
